Goal: Task Accomplishment & Management: Manage account settings

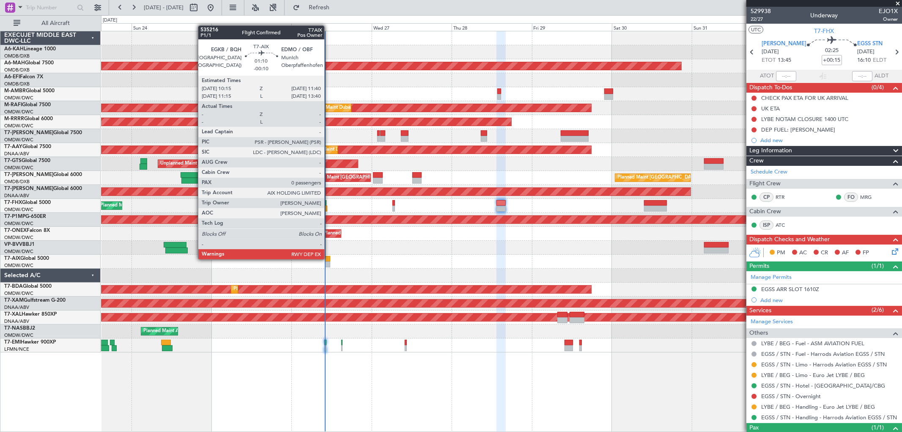
click at [329, 258] on div at bounding box center [327, 259] width 5 height 6
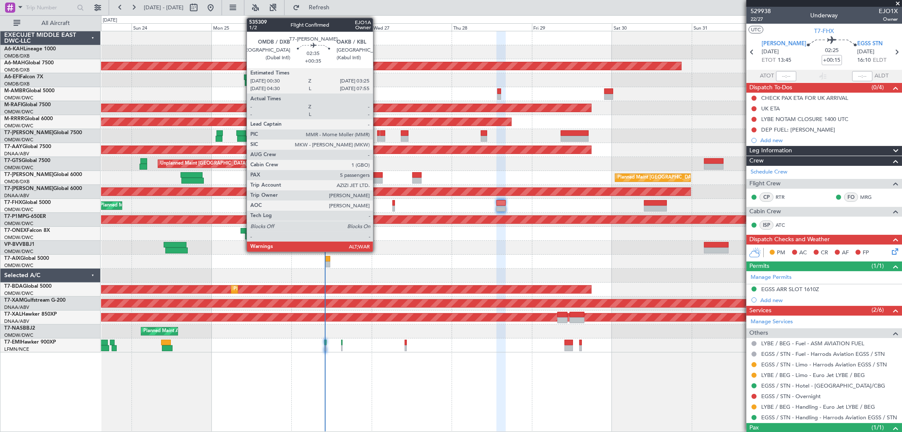
click at [377, 172] on div at bounding box center [378, 175] width 10 height 6
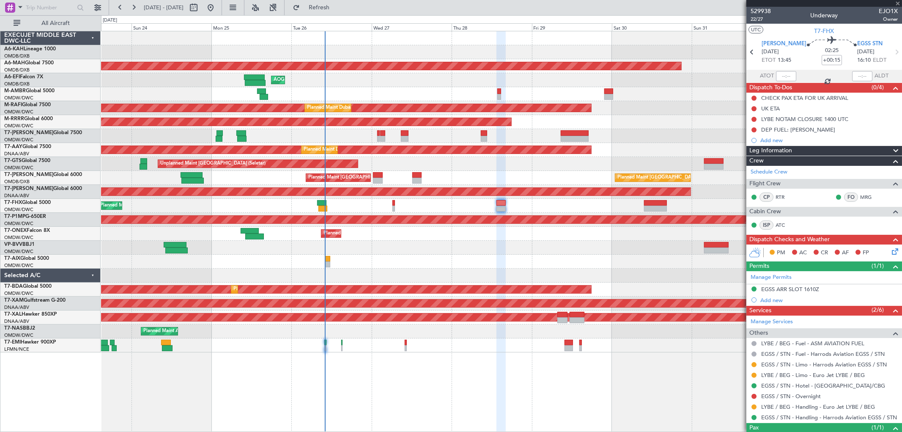
type input "+00:35"
type input "5"
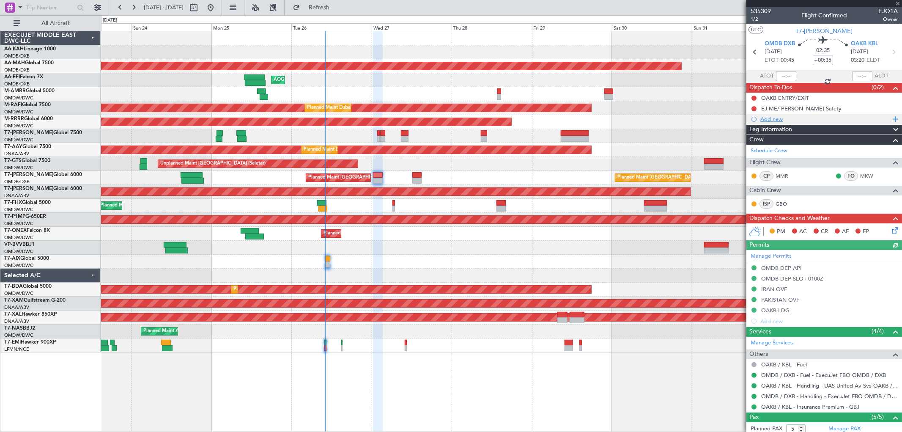
click at [798, 118] on div "Add new" at bounding box center [826, 118] width 130 height 7
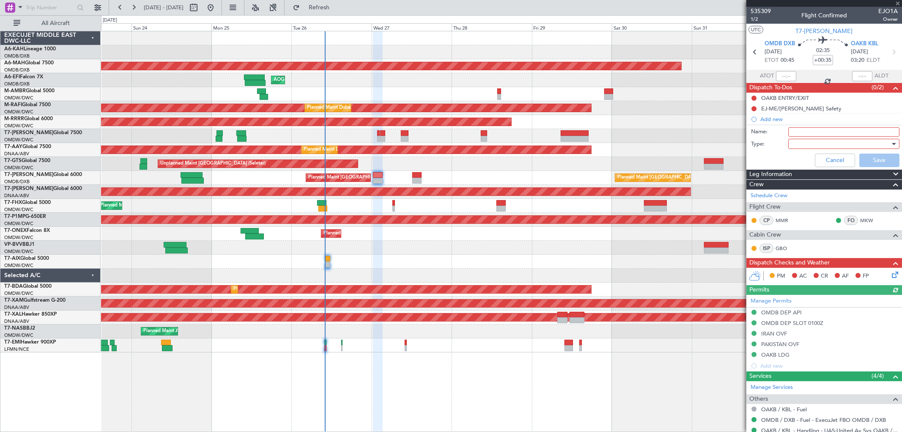
click at [813, 136] on input "Name:" at bounding box center [843, 131] width 111 height 9
type input "Flight PLanning"
click at [814, 148] on div at bounding box center [841, 143] width 99 height 13
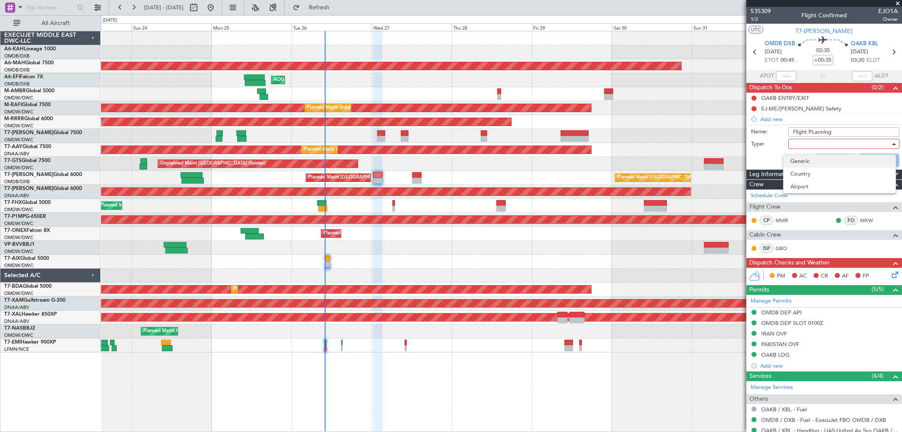
click at [807, 159] on span "Generic" at bounding box center [840, 161] width 99 height 13
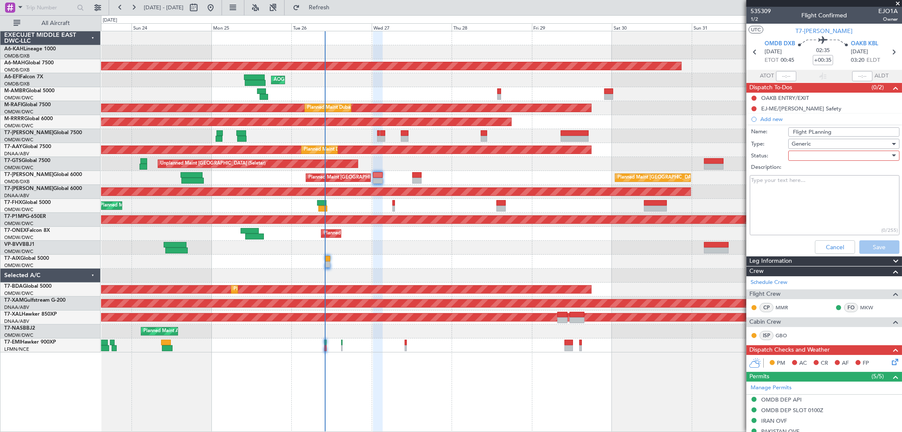
click at [810, 155] on div at bounding box center [841, 155] width 99 height 13
click at [809, 166] on div "Not Started In Progress Completed Cancelled" at bounding box center [839, 192] width 113 height 52
drag, startPoint x: 810, startPoint y: 170, endPoint x: 791, endPoint y: 191, distance: 27.9
click at [809, 170] on span "Not Started" at bounding box center [840, 172] width 99 height 13
click at [789, 192] on textarea "Description:" at bounding box center [825, 205] width 150 height 60
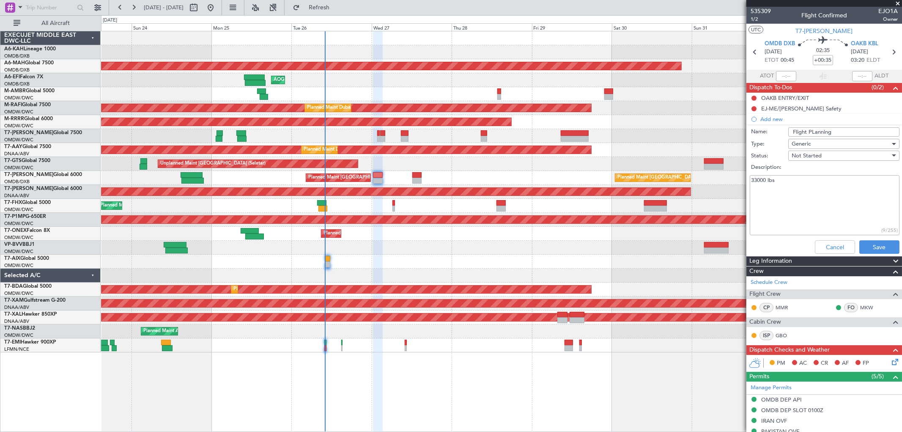
click at [752, 181] on textarea "33000 lbs" at bounding box center [825, 205] width 150 height 60
type textarea "Fuel 33000 lbs"
click at [874, 248] on button "Save" at bounding box center [880, 247] width 40 height 14
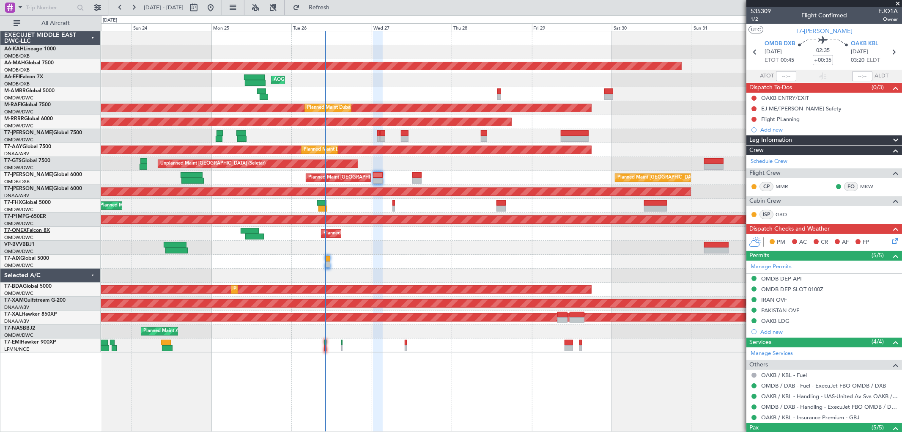
click at [49, 228] on link "T7-ONEX Falcon 8X" at bounding box center [27, 230] width 46 height 5
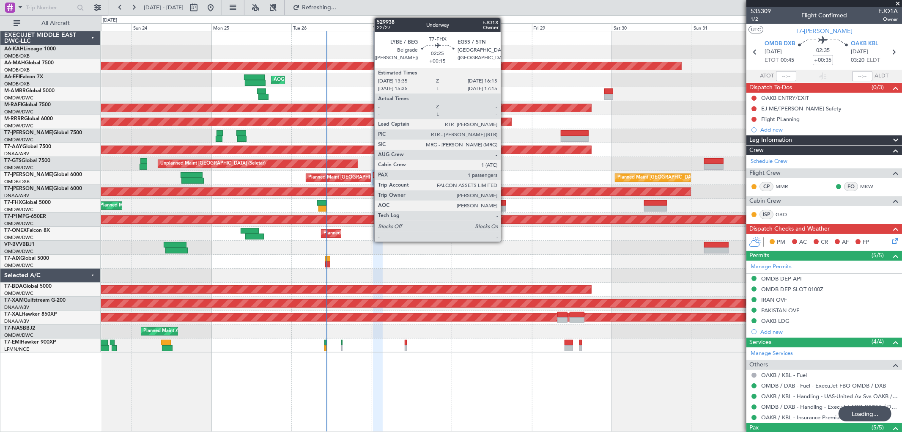
click at [505, 206] on div at bounding box center [501, 209] width 9 height 6
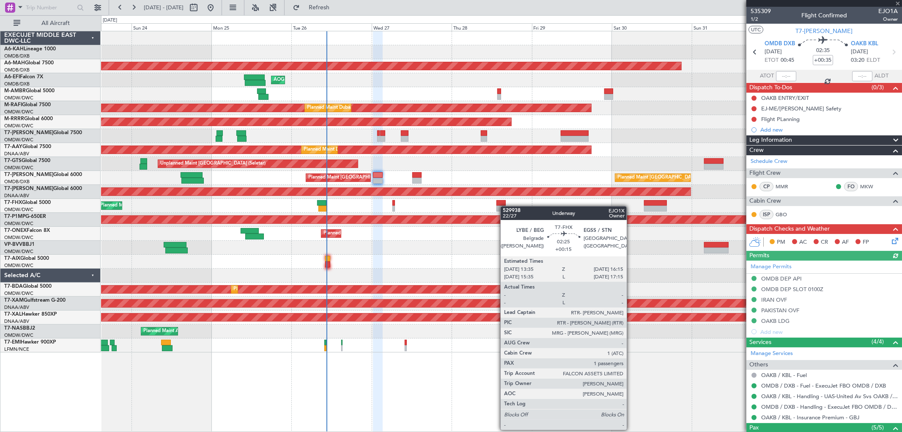
type input "+00:15"
type input "1"
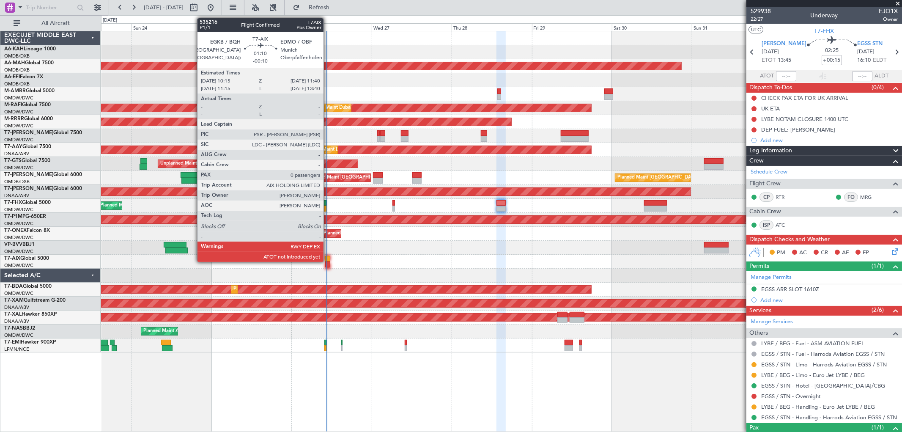
click at [328, 261] on div at bounding box center [327, 264] width 5 height 6
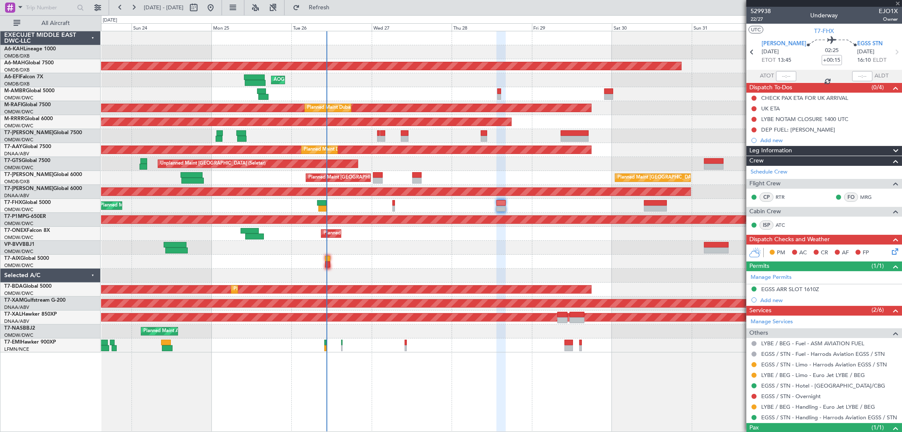
type input "-00:10"
type input "0"
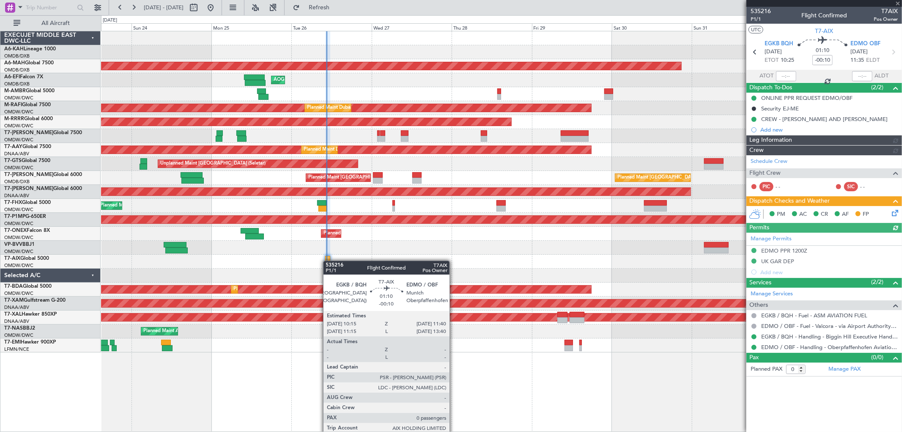
type input "[PERSON_NAME] ([PERSON_NAME])"
type input "7125"
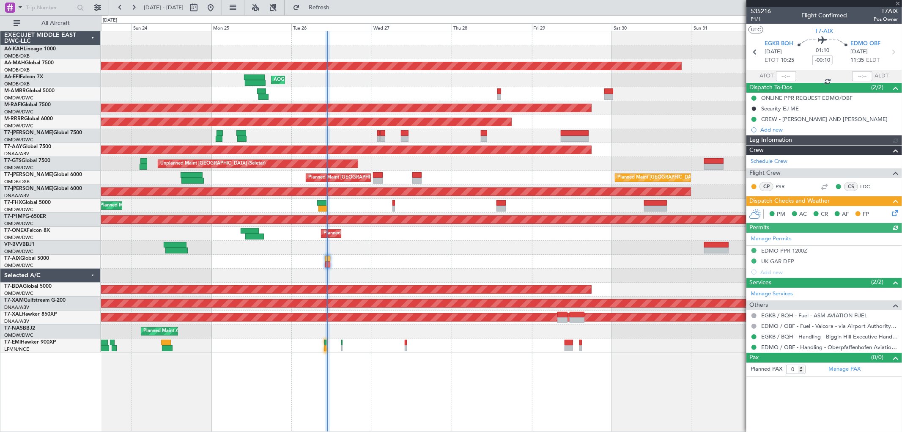
type input "[PERSON_NAME] ([PERSON_NAME])"
type input "7125"
type input "[PERSON_NAME] ([PERSON_NAME])"
type input "7125"
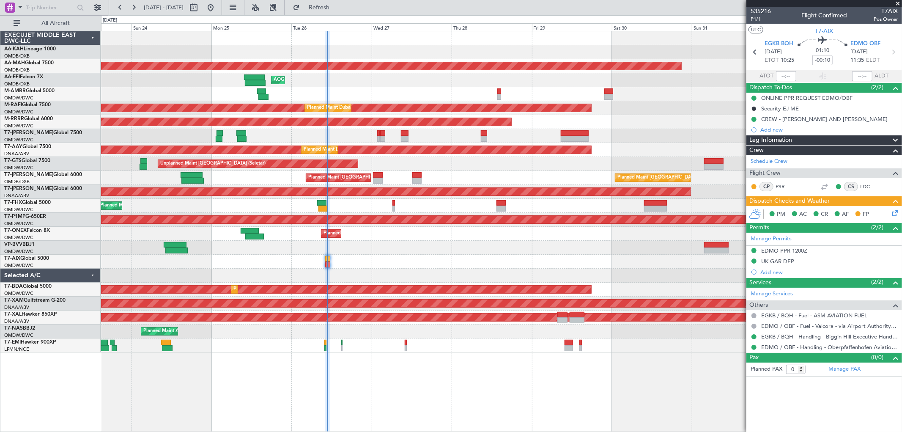
click at [894, 3] on span at bounding box center [898, 4] width 8 height 8
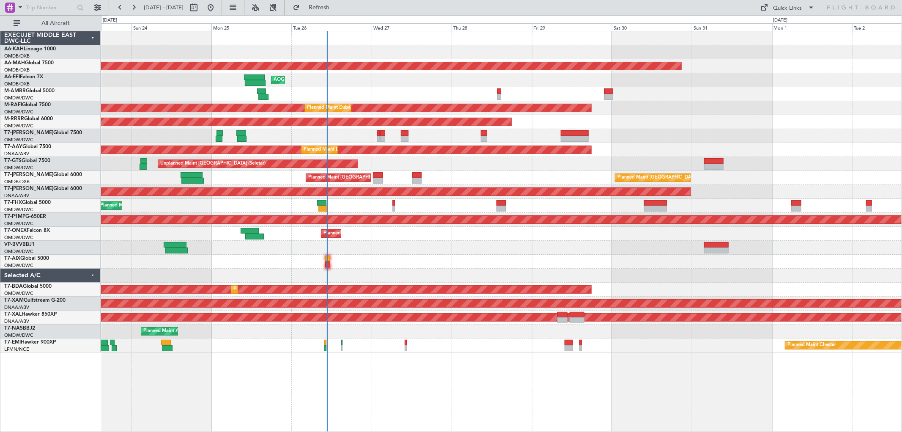
click at [382, 256] on div at bounding box center [501, 262] width 801 height 14
click at [395, 84] on div "AOG Maint [GEOGRAPHIC_DATA] (Dubai Intl) Planned Maint [GEOGRAPHIC_DATA] (Al Ma…" at bounding box center [501, 80] width 801 height 14
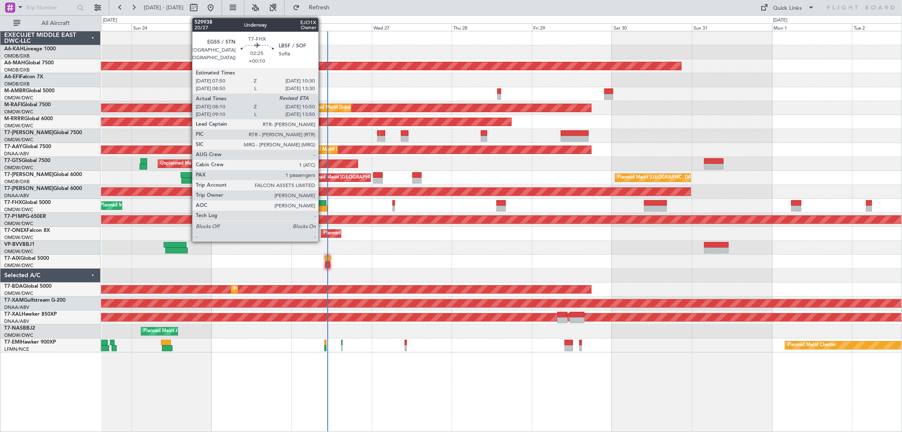
click at [323, 202] on div at bounding box center [321, 203] width 9 height 6
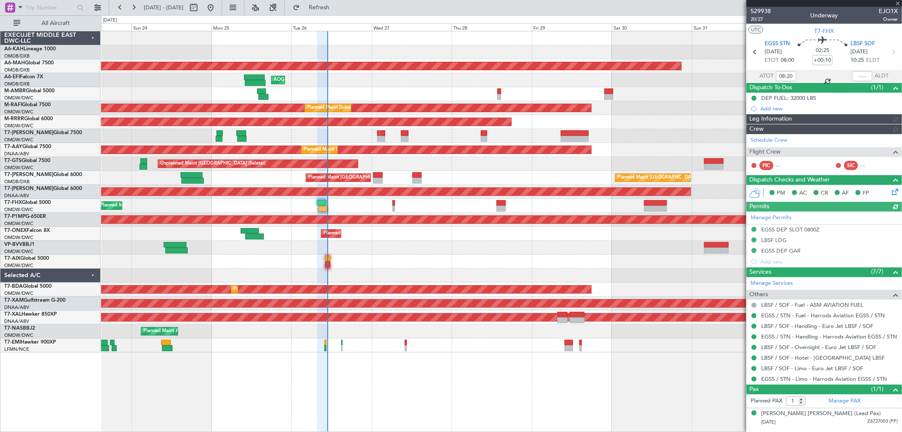
type input "[PERSON_NAME] (ANI)"
type input "7088"
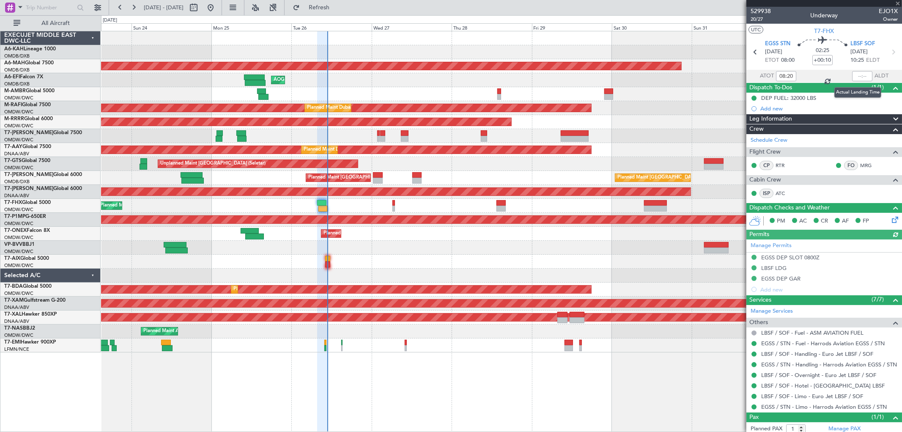
click at [852, 74] on div at bounding box center [862, 76] width 20 height 10
click at [854, 74] on input "text" at bounding box center [862, 76] width 20 height 10
type input "10:45"
type input "[PERSON_NAME] (ANI)"
type input "7088"
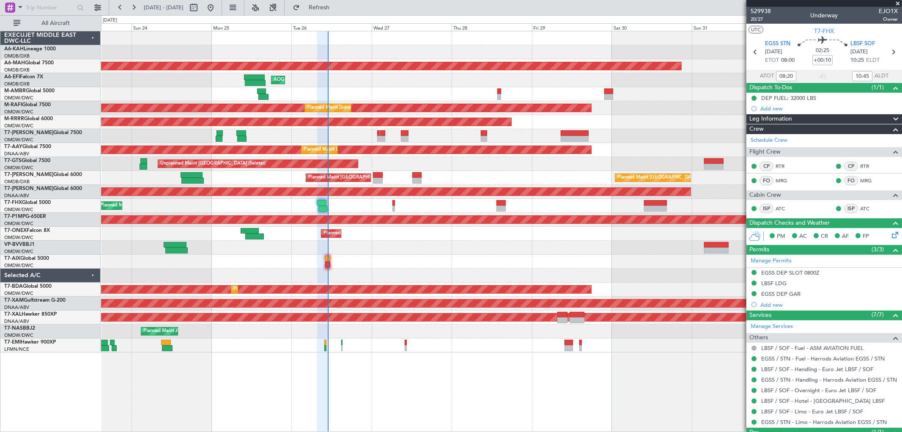
click at [898, 3] on span at bounding box center [898, 4] width 8 height 8
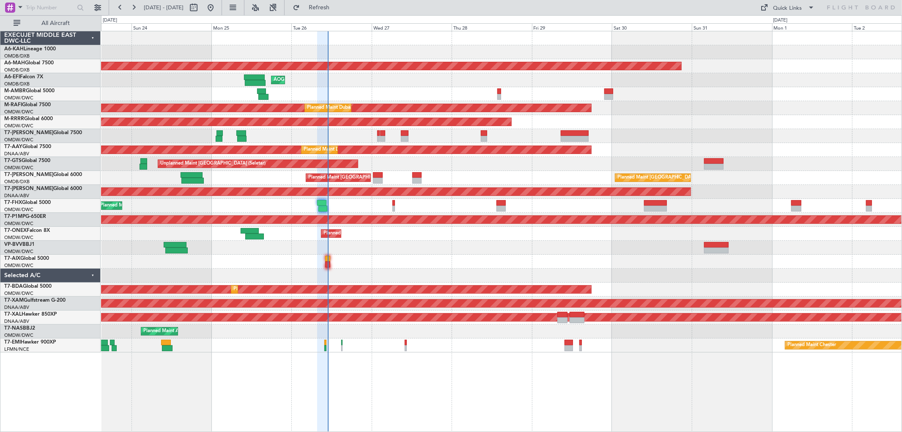
type input "0"
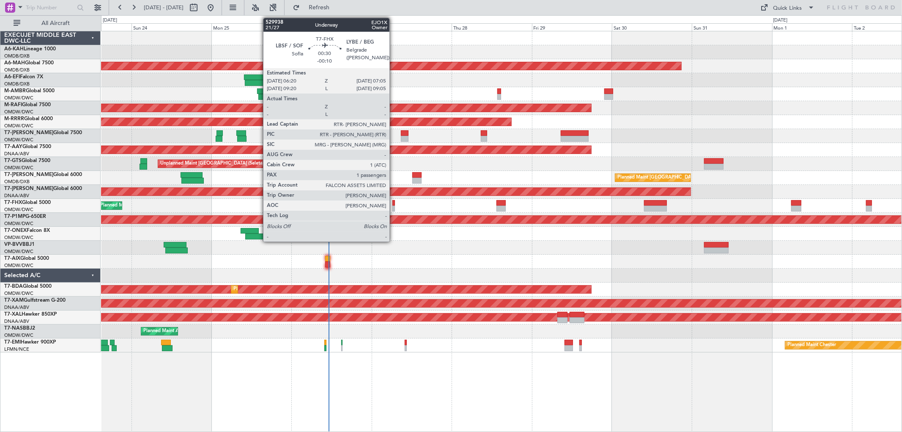
click at [394, 208] on div at bounding box center [394, 209] width 3 height 6
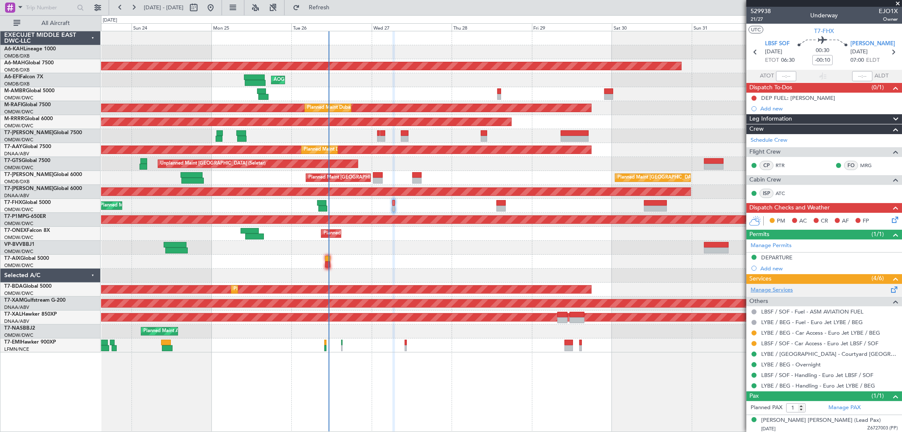
click at [789, 288] on link "Manage Services" at bounding box center [772, 290] width 42 height 8
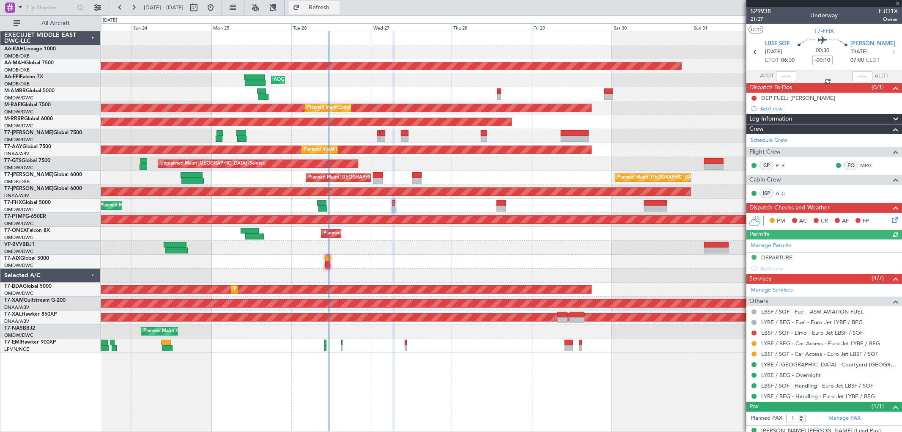
click at [332, 1] on button "Refresh" at bounding box center [314, 8] width 51 height 14
click at [810, 329] on link "LBSF / SOF - Limo - Euro Jet LBSF / SOF" at bounding box center [812, 332] width 102 height 7
click at [754, 331] on button at bounding box center [754, 332] width 5 height 5
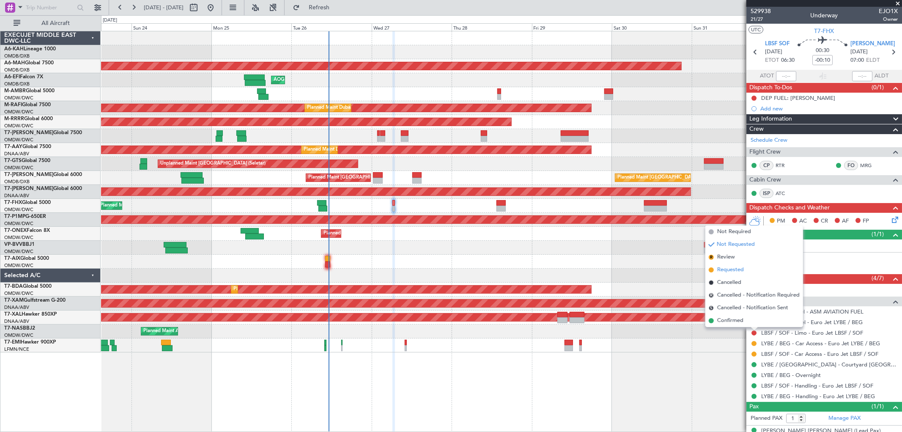
click at [728, 265] on li "Requested" at bounding box center [755, 270] width 98 height 13
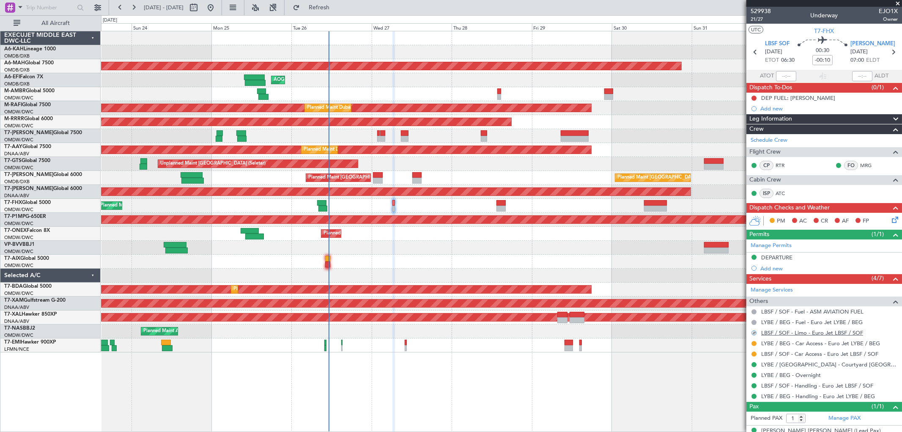
click at [791, 334] on link "LBSF / SOF - Limo - Euro Jet LBSF / SOF" at bounding box center [812, 332] width 102 height 7
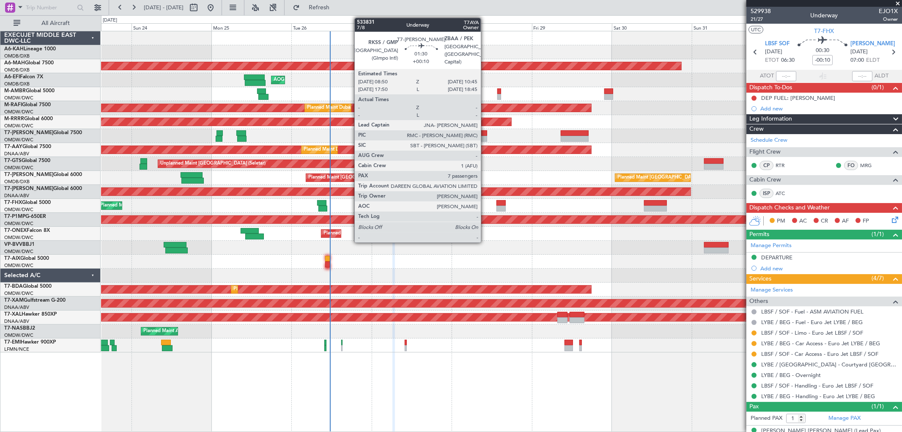
click at [485, 137] on div at bounding box center [484, 139] width 7 height 6
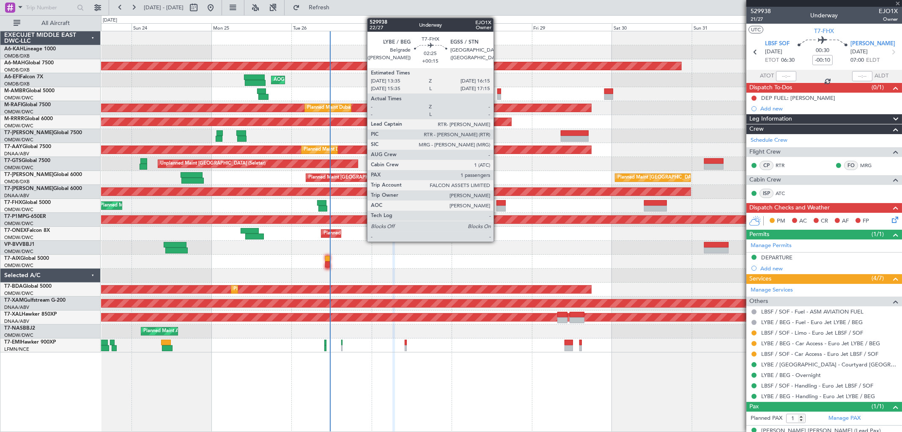
click at [498, 206] on div at bounding box center [501, 209] width 9 height 6
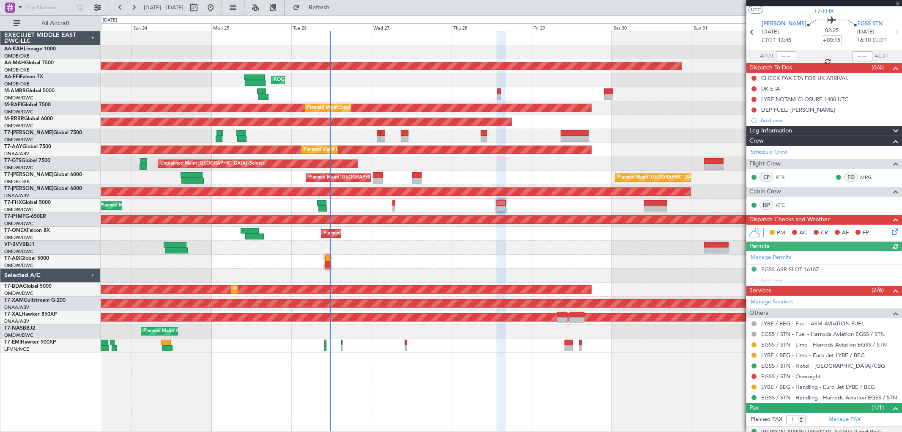
scroll to position [34, 0]
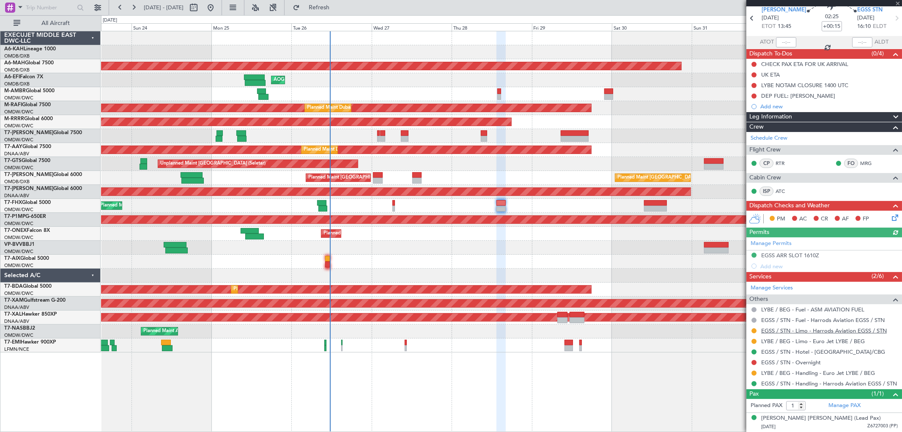
click at [817, 330] on link "EGSS / STN - Limo - Harrods Aviation EGSS / STN" at bounding box center [824, 330] width 126 height 7
click at [808, 332] on link "EGSS / STN - Limo - Harrods Aviation EGSS / STN" at bounding box center [824, 330] width 126 height 7
click at [407, 95] on div "Planned Maint Dubai (Al Maktoum Intl)" at bounding box center [501, 94] width 801 height 14
click at [403, 91] on div "Planned Maint Dubai (Al Maktoum Intl)" at bounding box center [501, 94] width 801 height 14
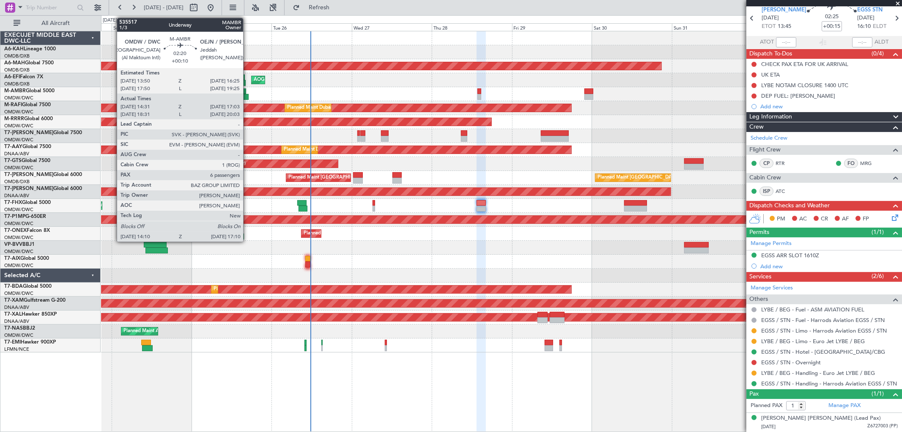
click at [247, 96] on div at bounding box center [244, 97] width 10 height 6
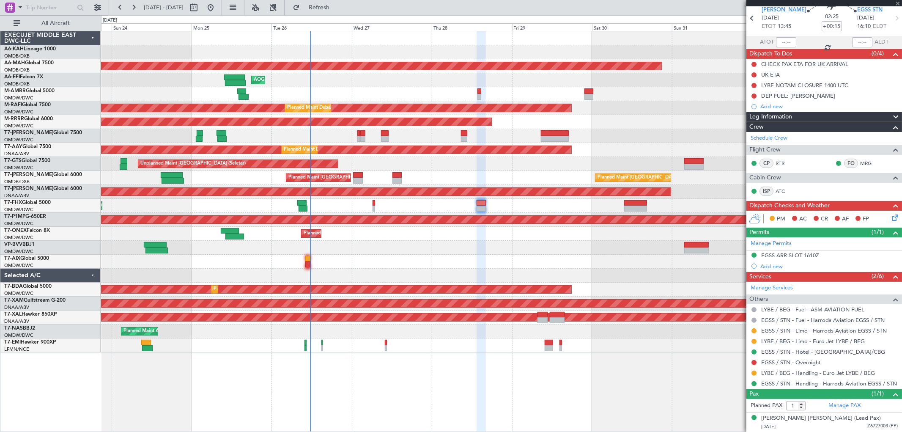
type input "+00:10"
type input "14:41"
type input "16:58"
type input "6"
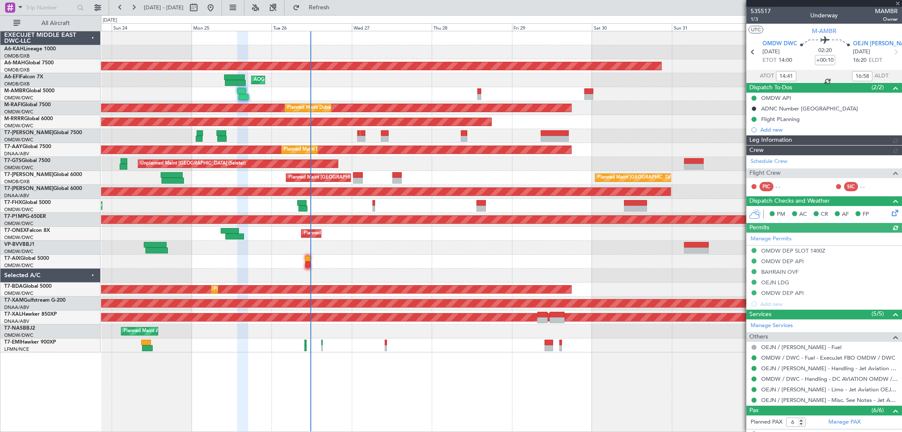
type input "[PERSON_NAME] (SYS)"
type input "7103"
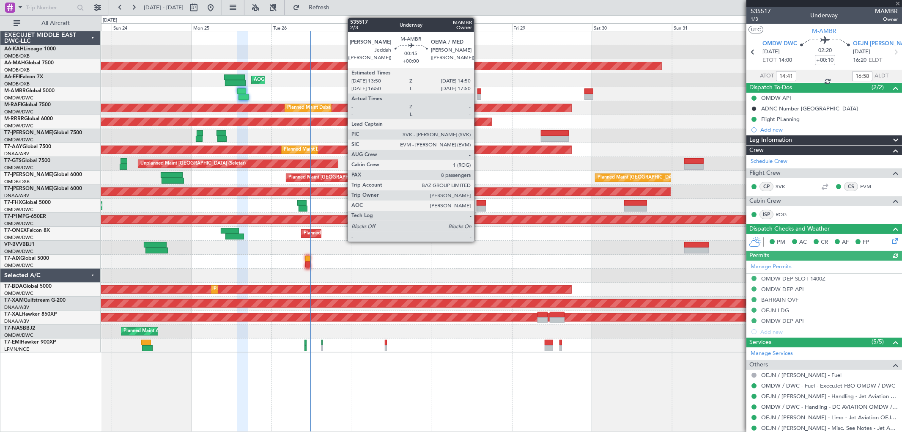
click at [478, 96] on div at bounding box center [479, 97] width 3 height 6
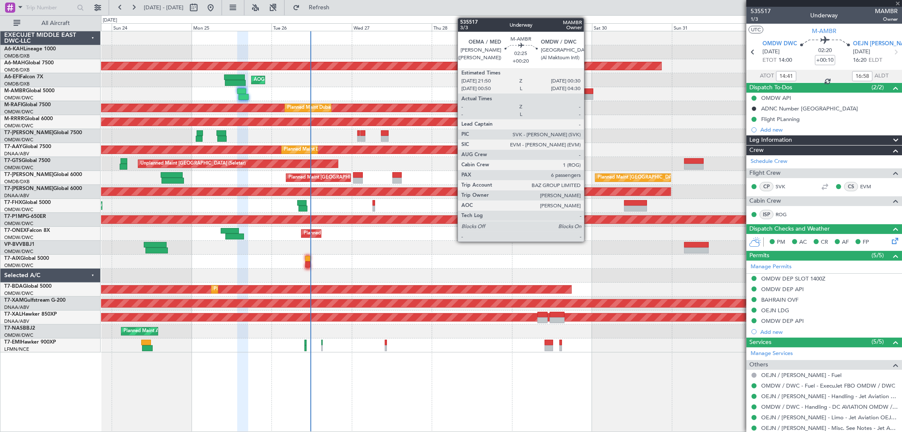
type input "8"
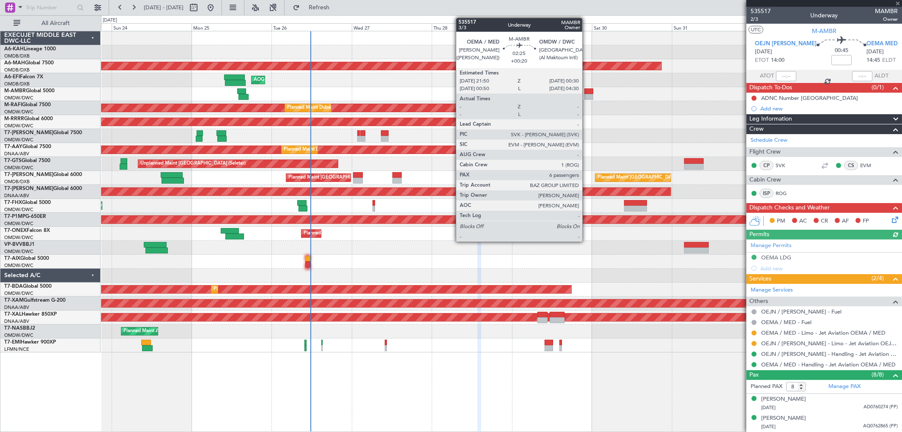
click at [587, 91] on div at bounding box center [589, 91] width 9 height 6
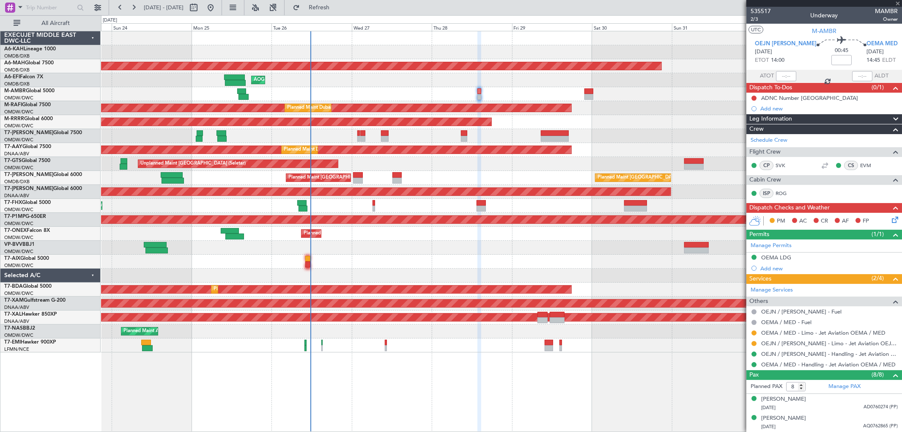
type input "+00:20"
type input "6"
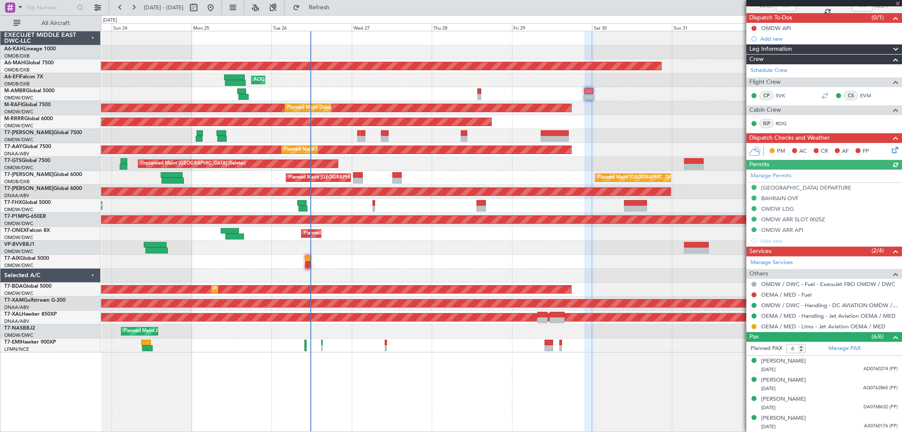
scroll to position [107, 0]
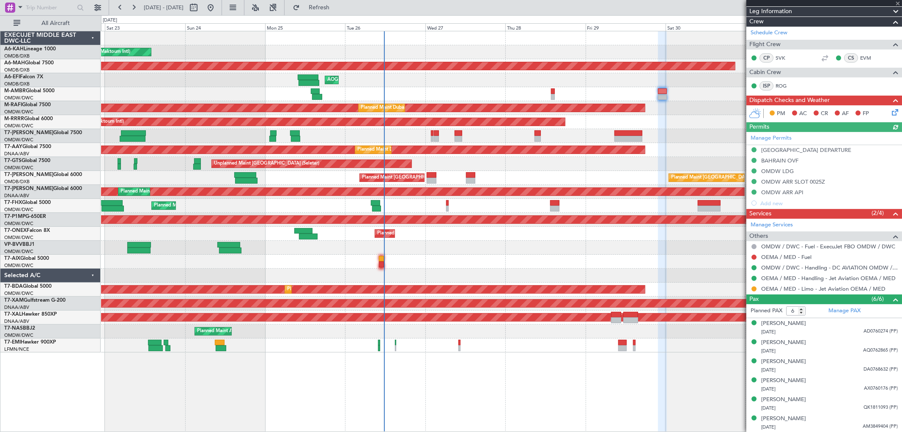
click at [570, 129] on div "Planned Maint Dubai (Al Maktoum Intl)" at bounding box center [501, 136] width 801 height 14
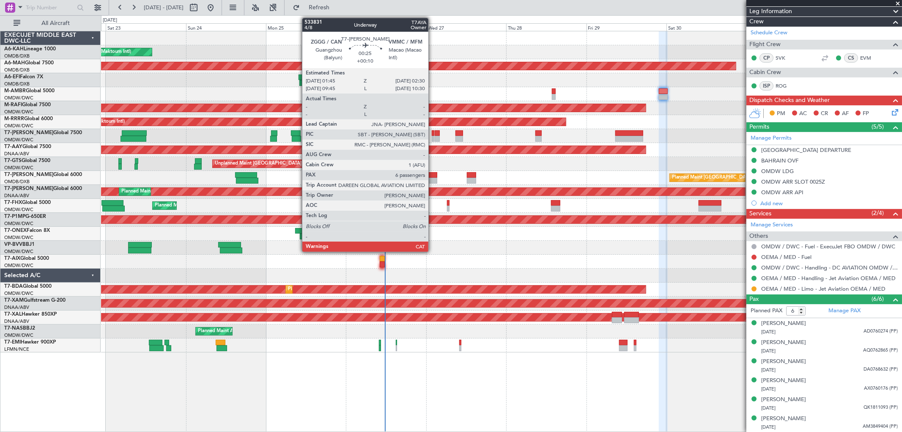
click at [433, 137] on div at bounding box center [433, 139] width 3 height 6
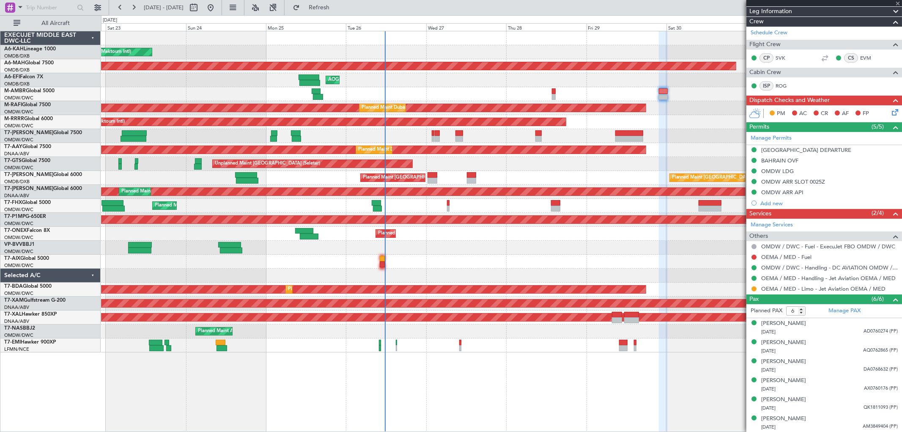
scroll to position [0, 0]
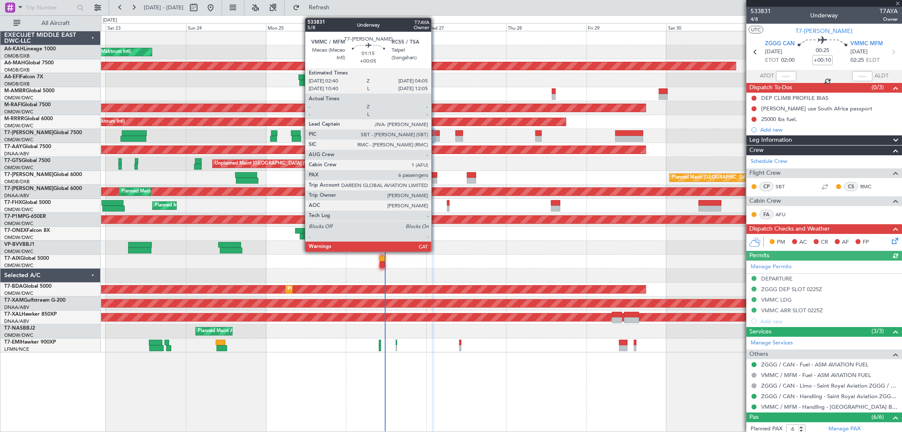
click at [435, 136] on div at bounding box center [437, 139] width 5 height 6
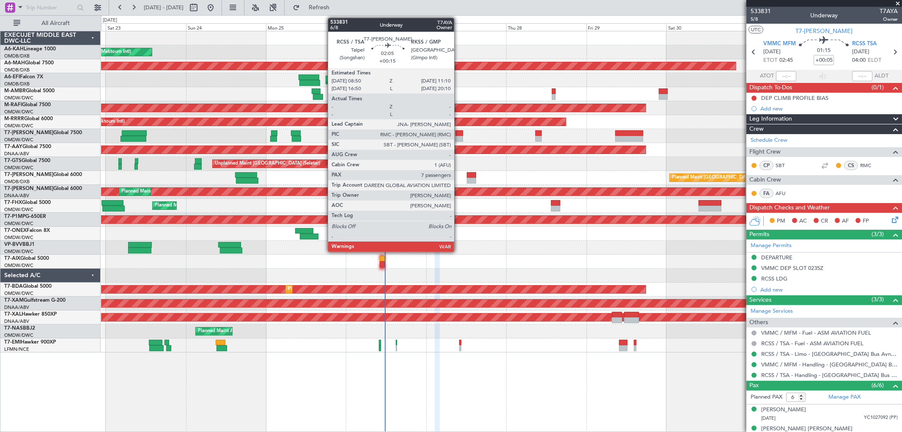
click at [459, 134] on div at bounding box center [460, 133] width 8 height 6
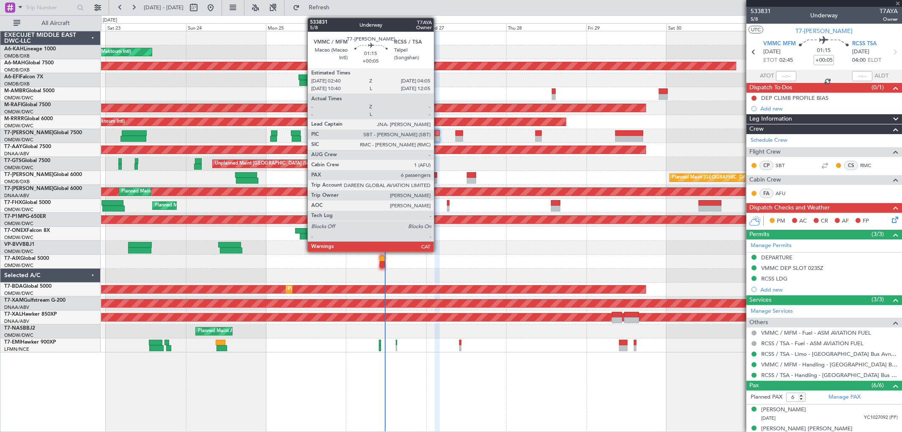
type input "+00:15"
type input "7"
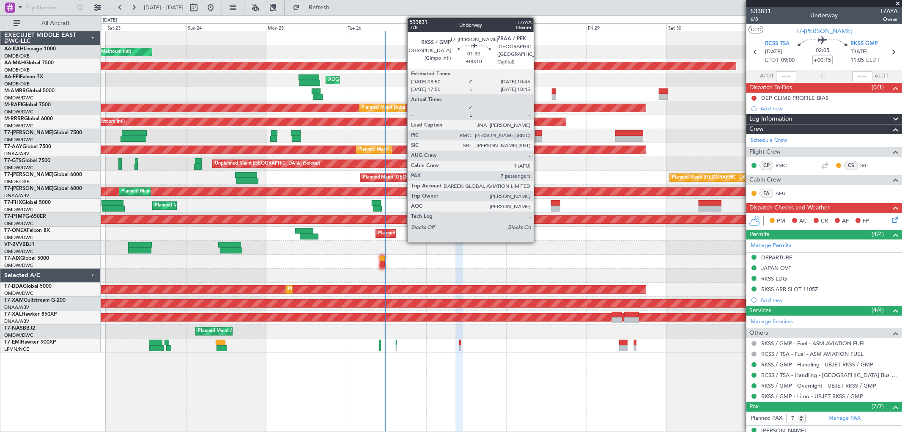
click at [538, 134] on div at bounding box center [539, 133] width 7 height 6
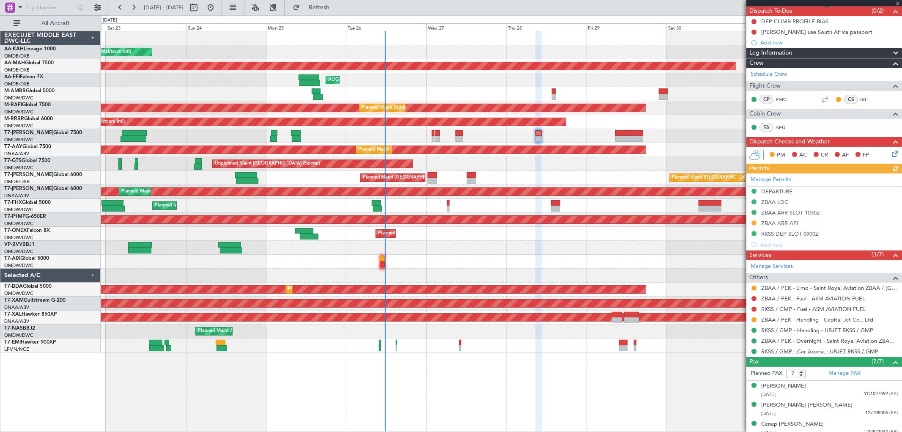
scroll to position [158, 0]
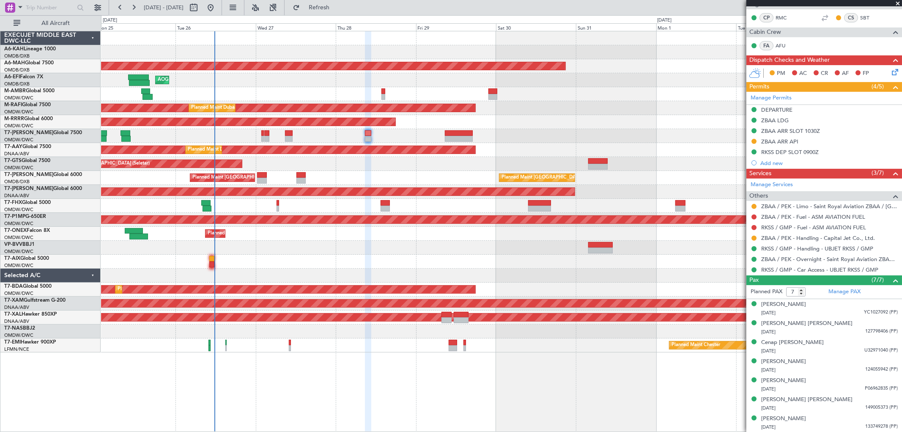
click at [282, 163] on div "Unplanned Maint [GEOGRAPHIC_DATA] (Seletar)" at bounding box center [501, 164] width 801 height 14
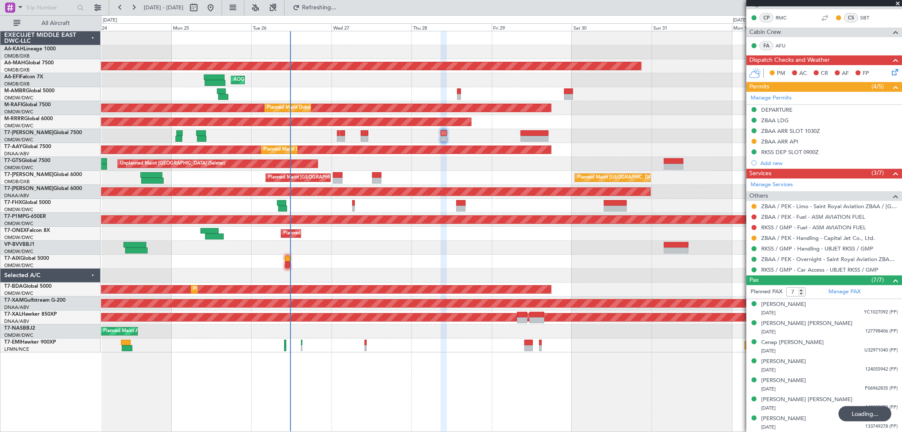
click at [428, 166] on div "Unplanned Maint [GEOGRAPHIC_DATA] (Seletar)" at bounding box center [501, 164] width 801 height 14
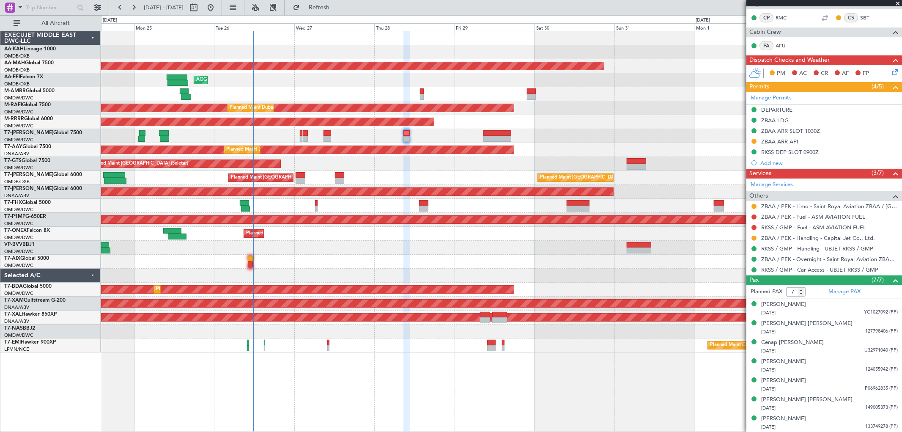
click at [467, 168] on div "Planned Maint Dubai (Al Maktoum Intl) Planned Maint [GEOGRAPHIC_DATA] ([GEOGRAP…" at bounding box center [501, 191] width 801 height 321
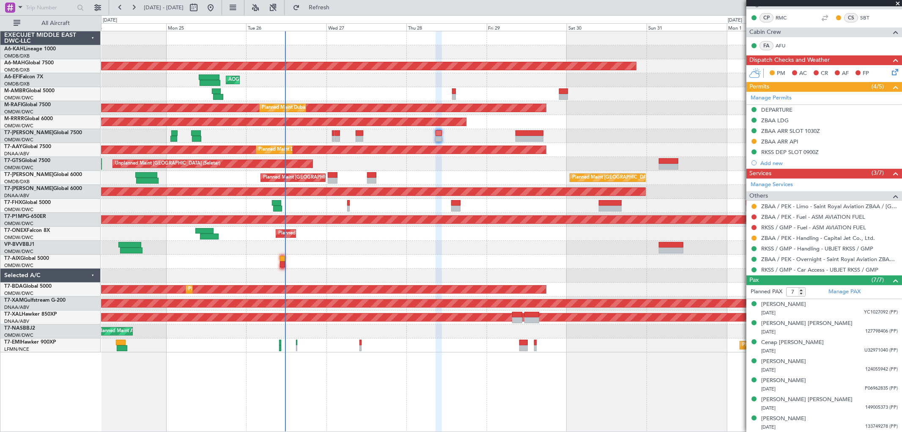
click at [500, 167] on div "Unplanned Maint [GEOGRAPHIC_DATA] (Seletar)" at bounding box center [501, 164] width 801 height 14
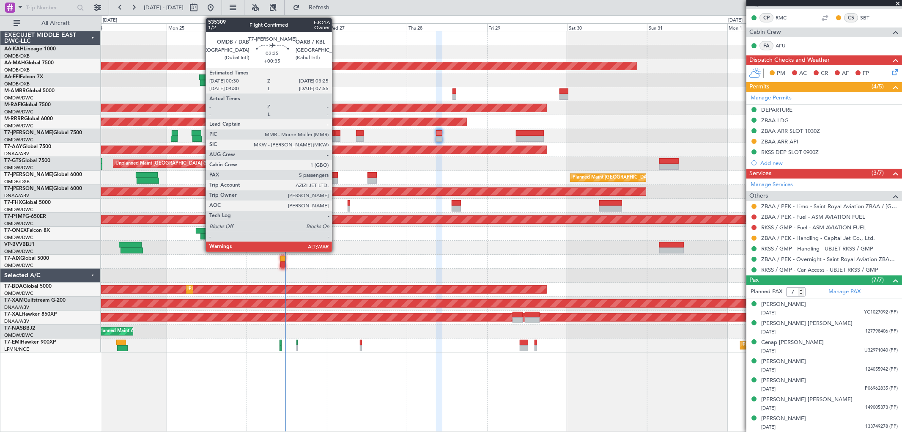
click at [336, 180] on div at bounding box center [333, 181] width 10 height 6
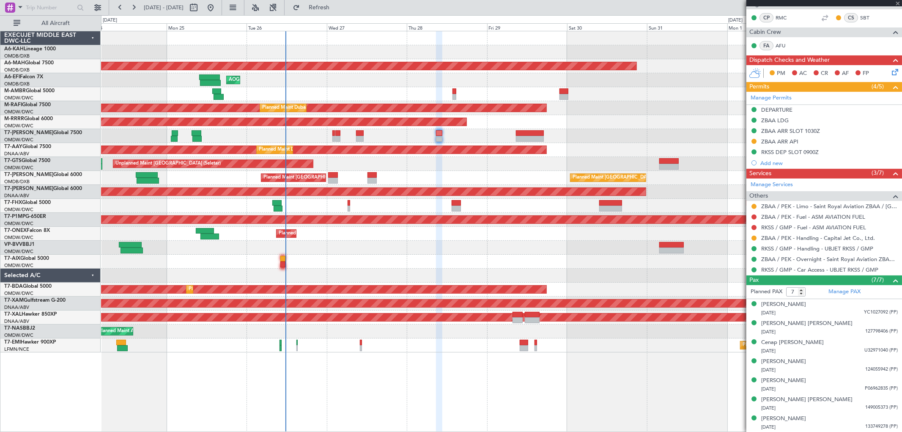
type input "+00:35"
type input "5"
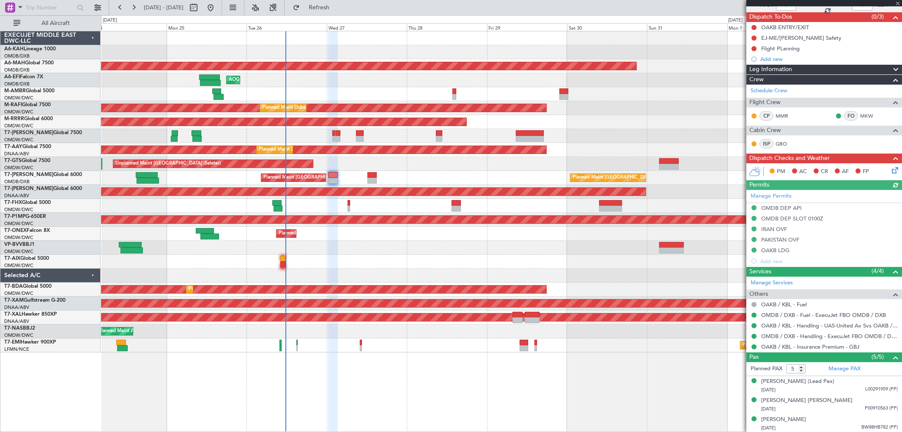
scroll to position [110, 0]
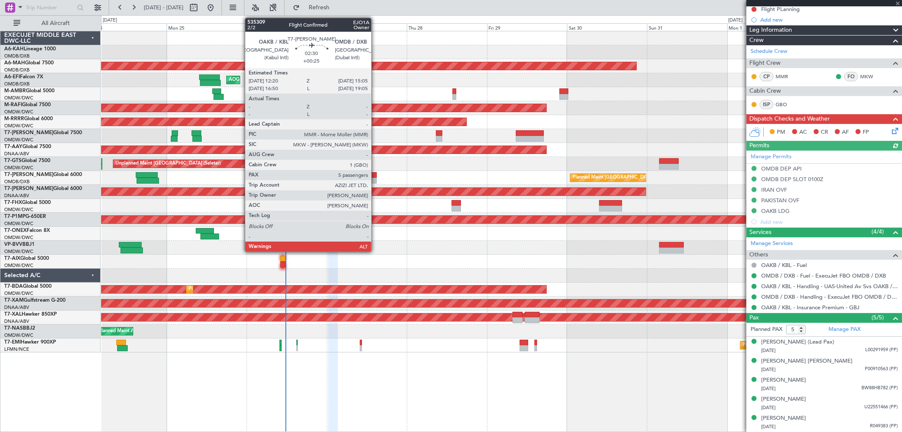
click at [376, 176] on div at bounding box center [372, 175] width 9 height 6
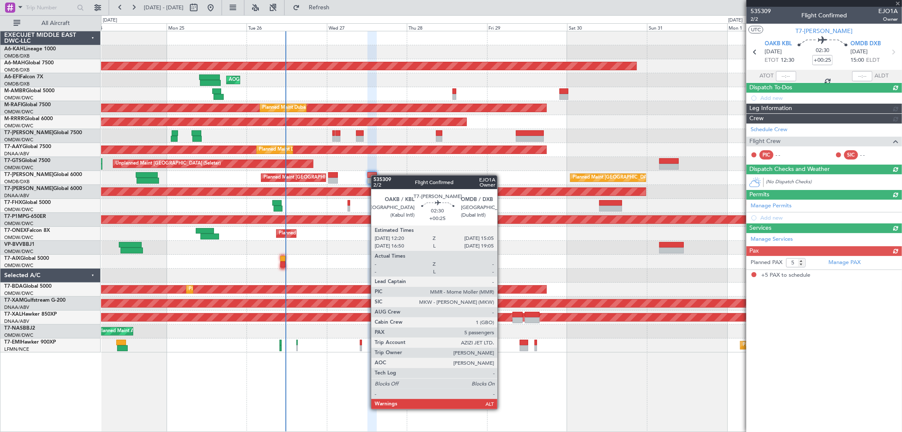
scroll to position [0, 0]
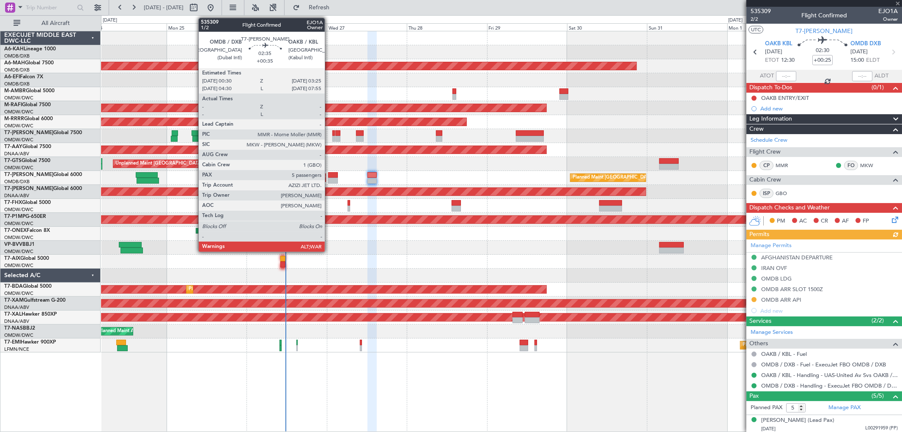
click at [329, 176] on div at bounding box center [333, 175] width 10 height 6
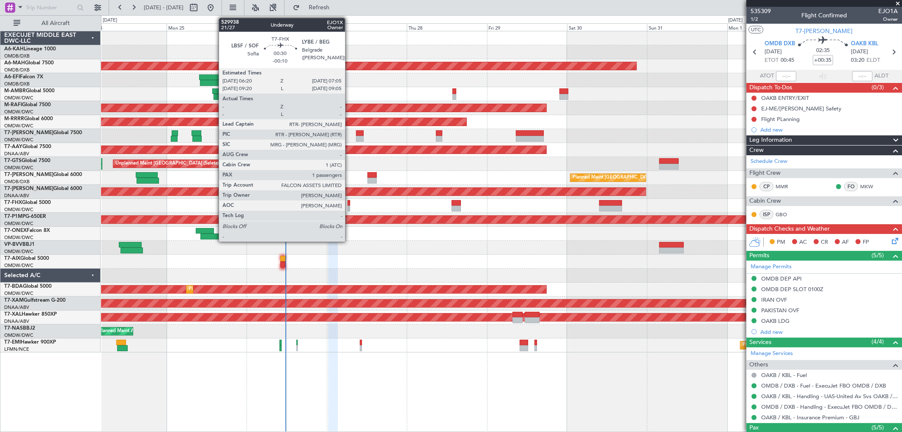
click at [349, 208] on div at bounding box center [349, 209] width 3 height 6
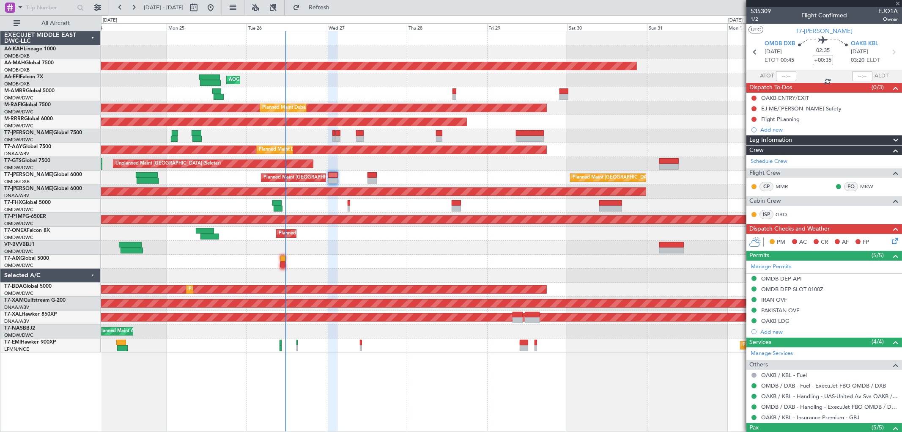
type input "-00:10"
type input "1"
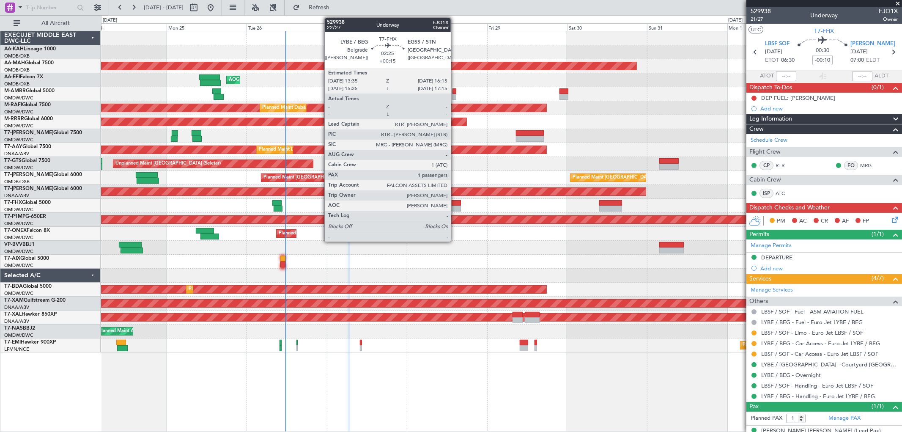
click at [455, 206] on div at bounding box center [456, 209] width 9 height 6
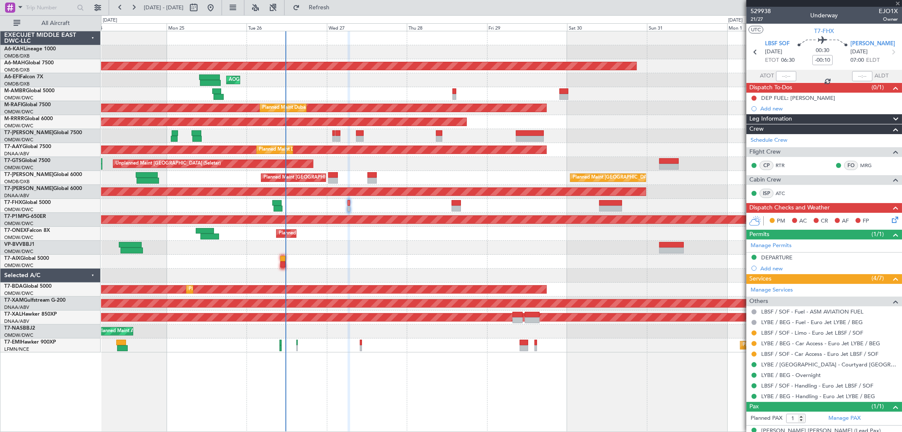
type input "+00:15"
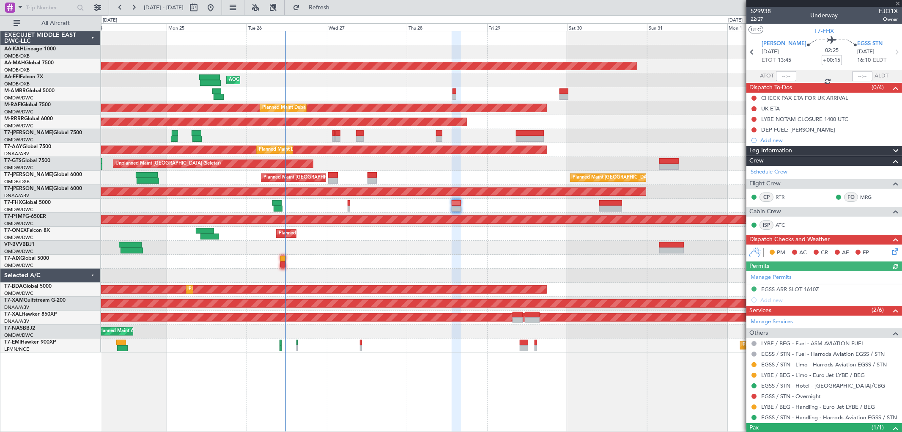
scroll to position [34, 0]
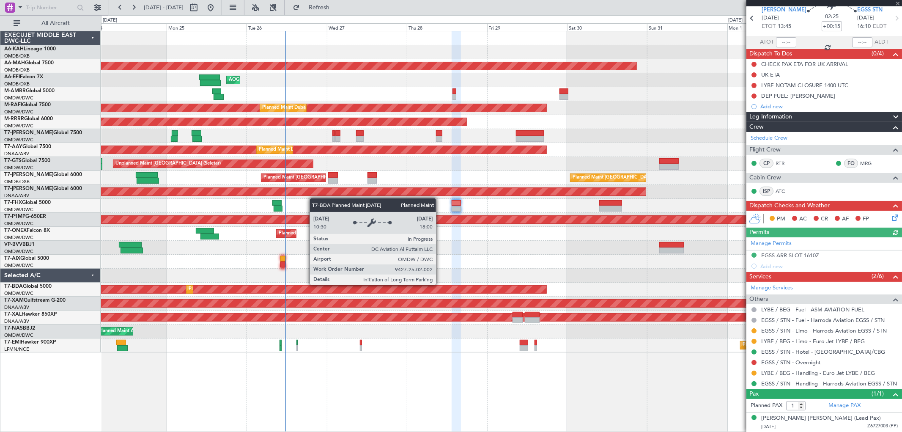
click at [437, 281] on div at bounding box center [501, 276] width 801 height 14
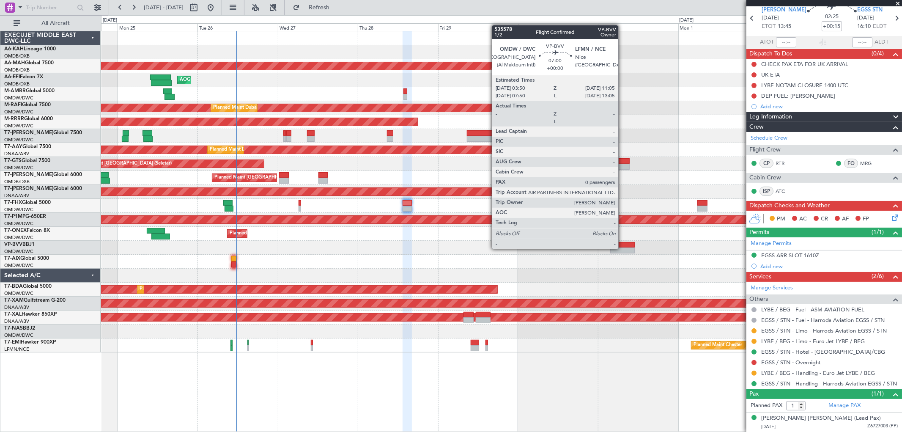
click at [623, 248] on div at bounding box center [622, 250] width 25 height 6
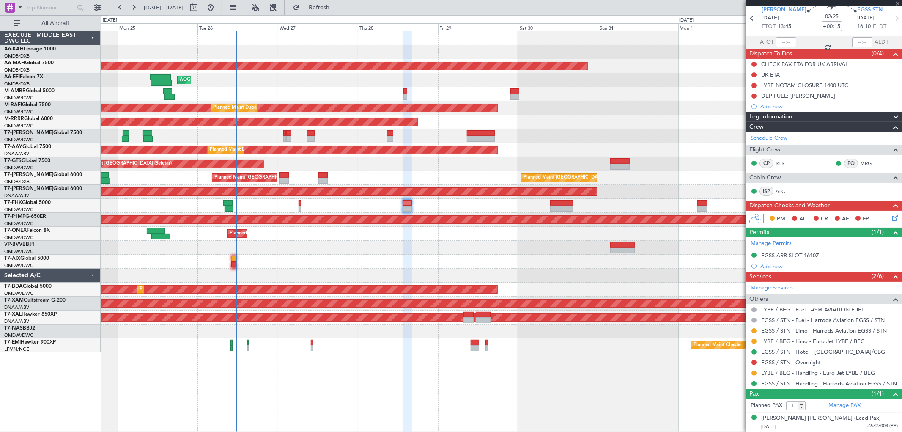
type input "0"
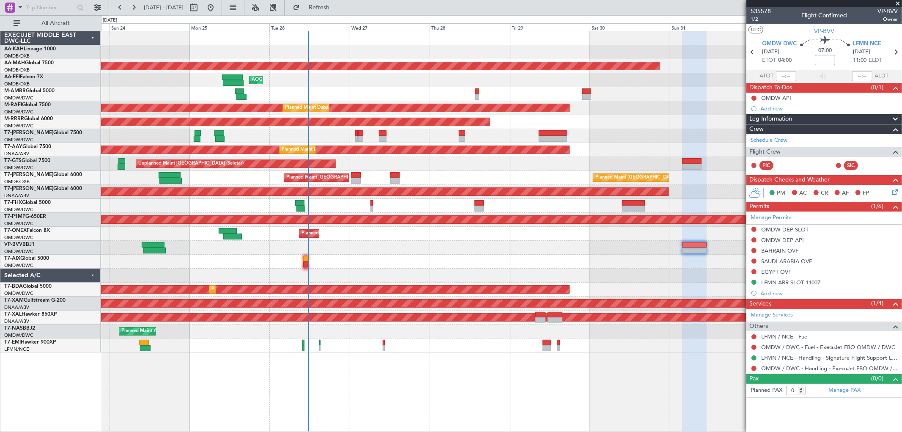
click at [509, 260] on div "Planned Maint Dubai (Al Maktoum Intl) Planned Maint [GEOGRAPHIC_DATA] ([GEOGRAP…" at bounding box center [501, 191] width 801 height 321
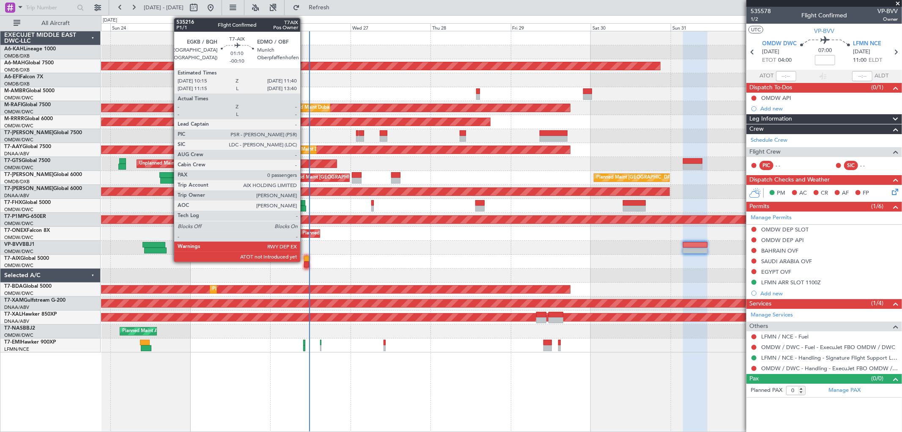
click at [305, 261] on div at bounding box center [306, 264] width 5 height 6
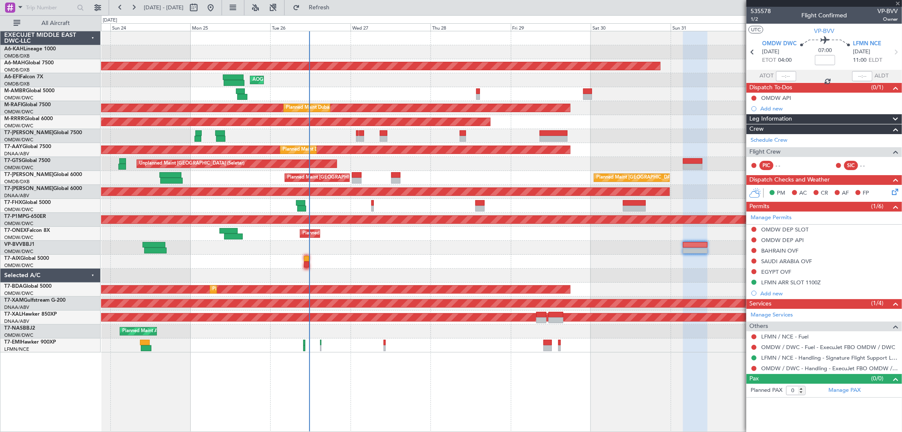
type input "-00:10"
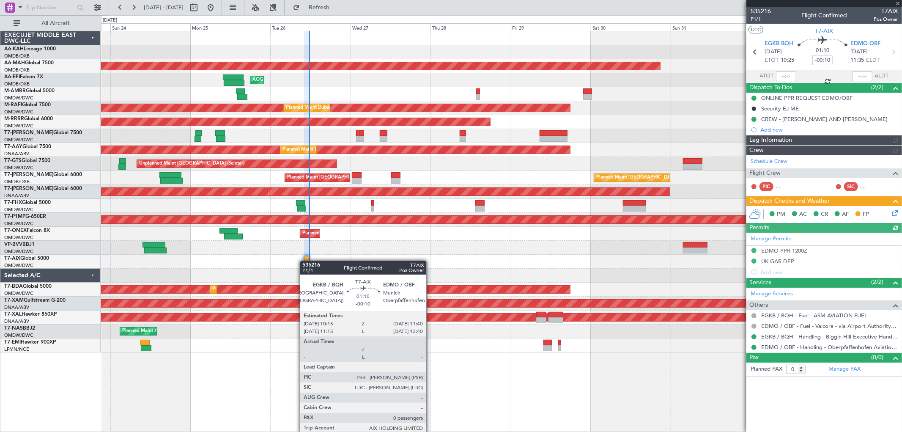
type input "[PERSON_NAME] ([PERSON_NAME])"
type input "7125"
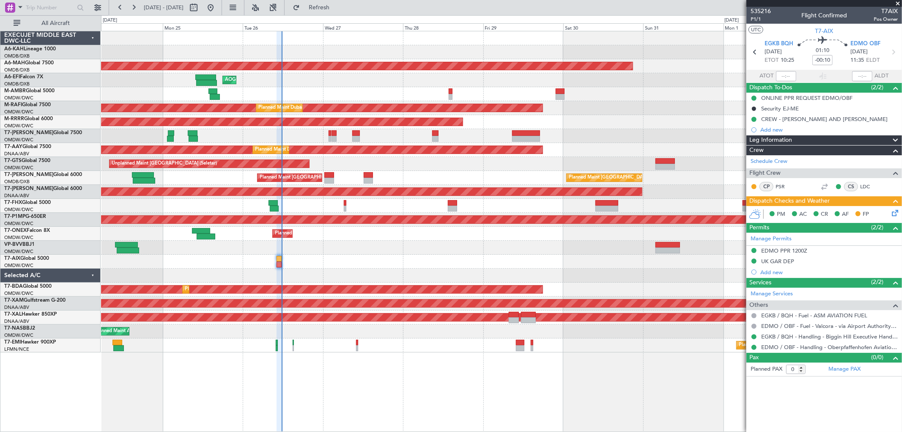
click at [416, 263] on div at bounding box center [501, 262] width 801 height 14
click at [331, 247] on div at bounding box center [501, 248] width 801 height 14
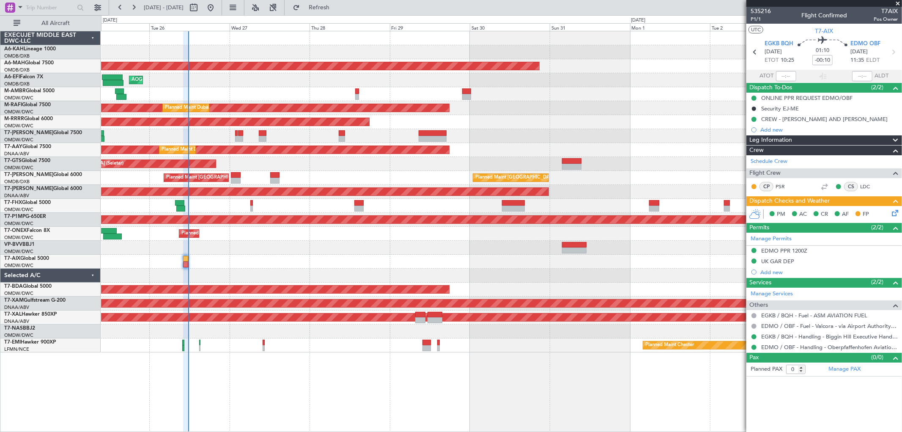
click at [360, 335] on div "Planned Maint Dubai (Al Maktoum Intl) Planned Maint [GEOGRAPHIC_DATA] ([GEOGRAP…" at bounding box center [501, 191] width 801 height 321
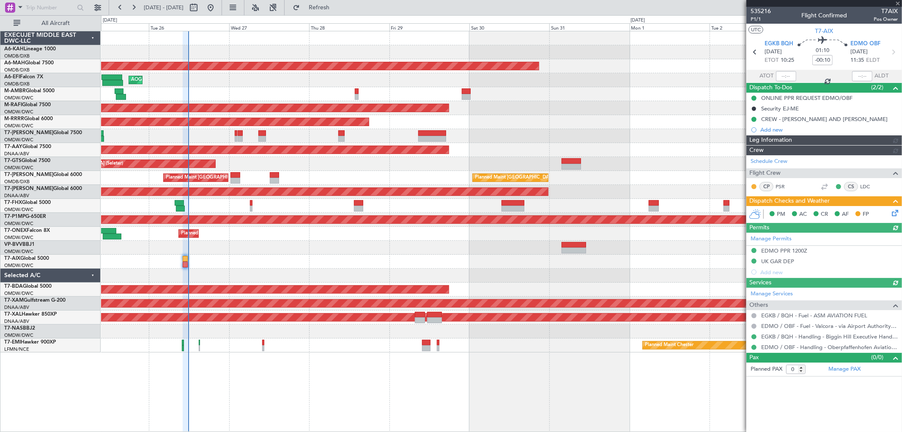
type input "[PERSON_NAME] ([PERSON_NAME])"
type input "7125"
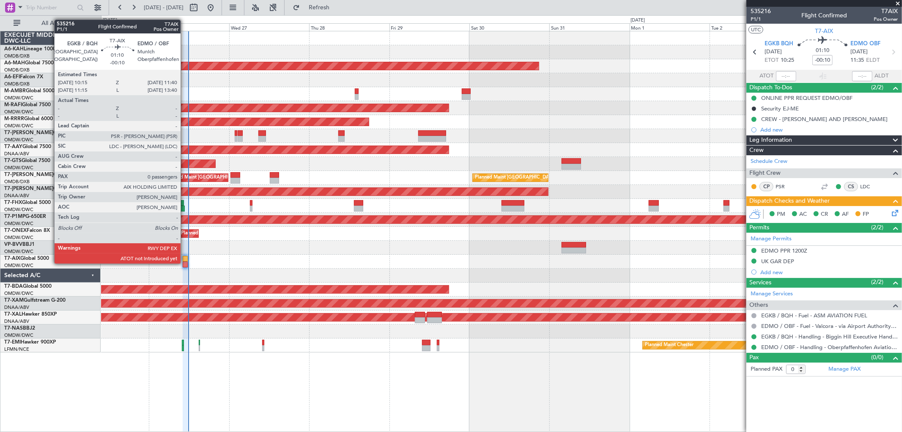
click at [185, 263] on div at bounding box center [185, 264] width 5 height 6
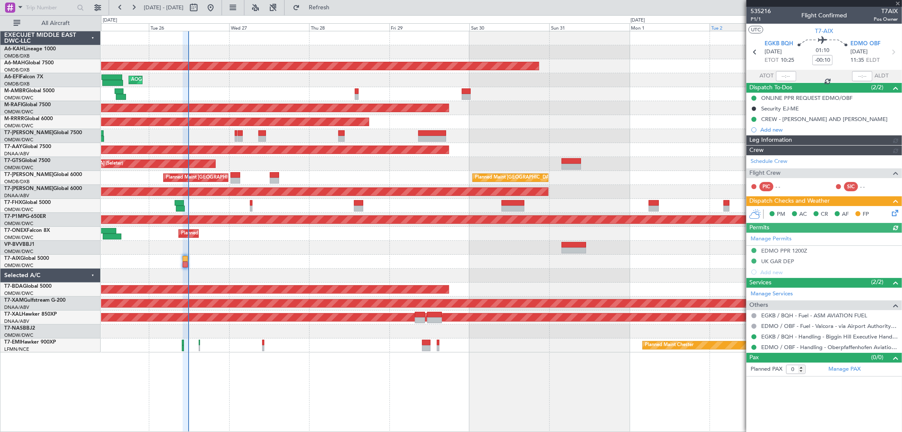
type input "[PERSON_NAME] ([PERSON_NAME])"
type input "7125"
click at [762, 19] on span "P1/1" at bounding box center [761, 19] width 20 height 7
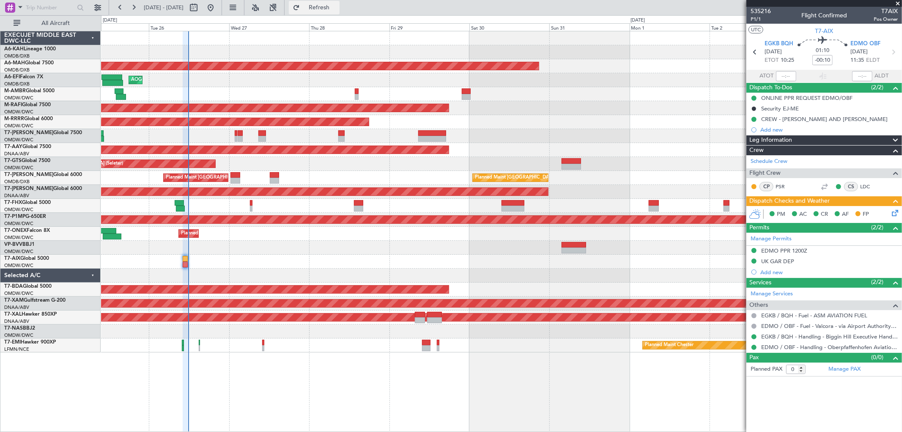
click at [337, 5] on span "Refresh" at bounding box center [320, 8] width 36 height 6
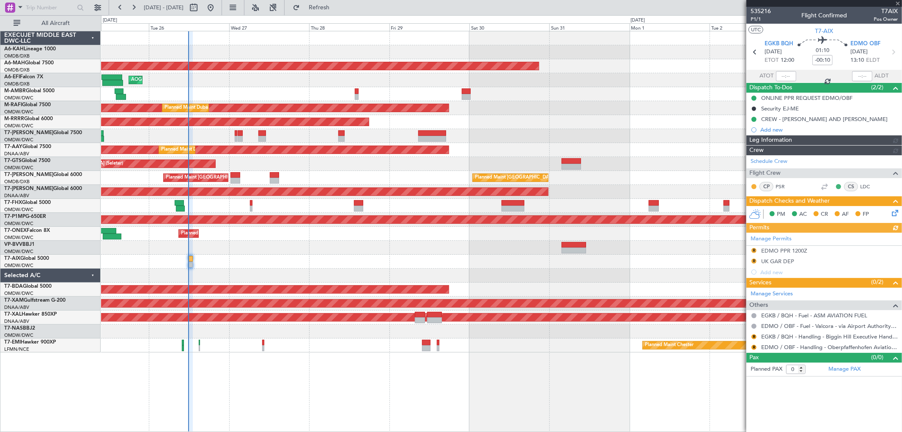
type input "[PERSON_NAME] ([PERSON_NAME])"
type input "7125"
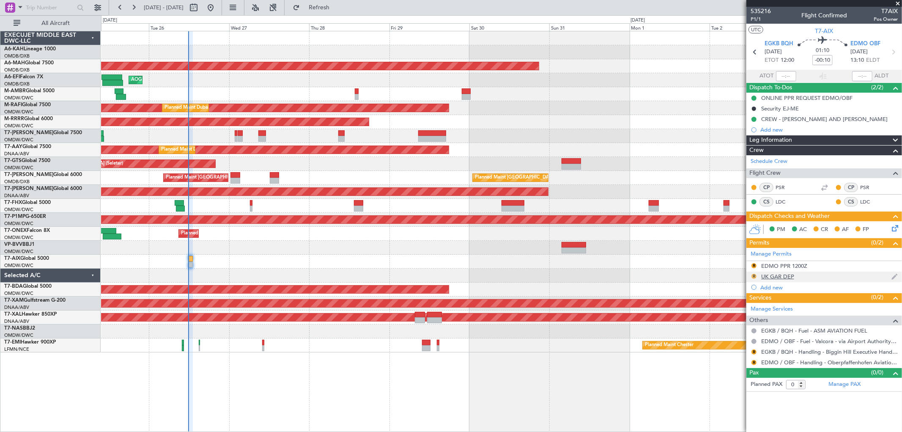
click at [754, 274] on button "R" at bounding box center [754, 276] width 5 height 5
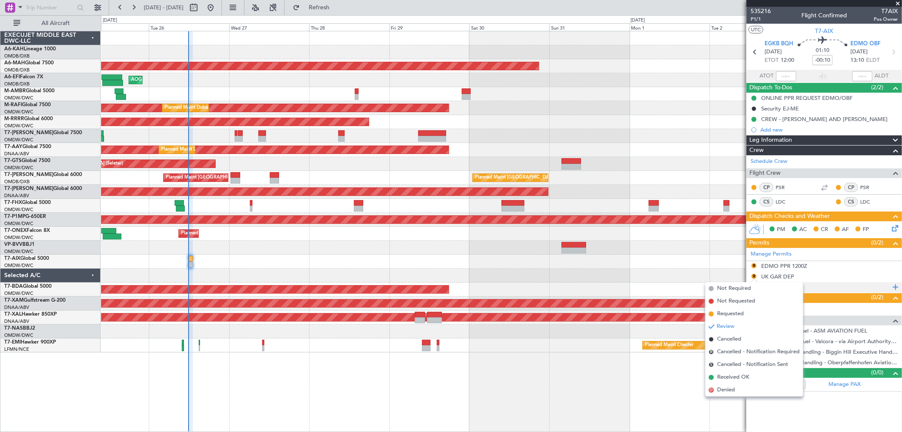
drag, startPoint x: 724, startPoint y: 375, endPoint x: 757, endPoint y: 286, distance: 95.3
click at [724, 374] on span "Received OK" at bounding box center [733, 377] width 32 height 8
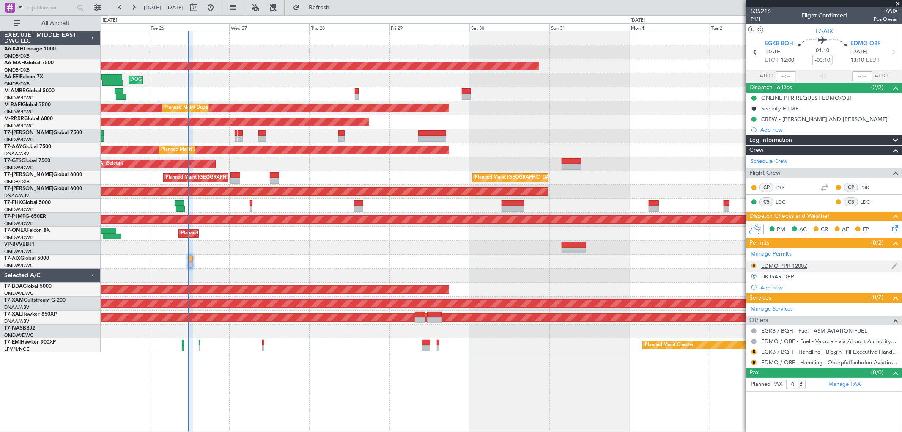
click at [754, 264] on button "R" at bounding box center [754, 265] width 5 height 5
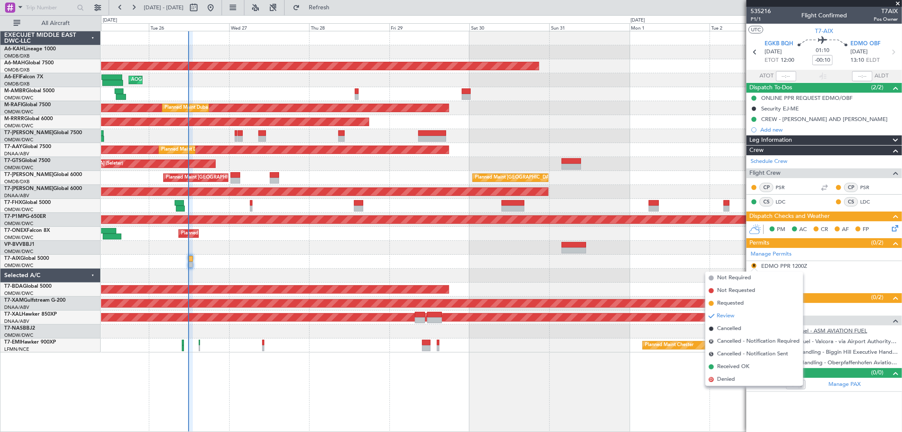
drag, startPoint x: 733, startPoint y: 302, endPoint x: 761, endPoint y: 333, distance: 42.5
click at [733, 301] on span "Requested" at bounding box center [730, 303] width 27 height 8
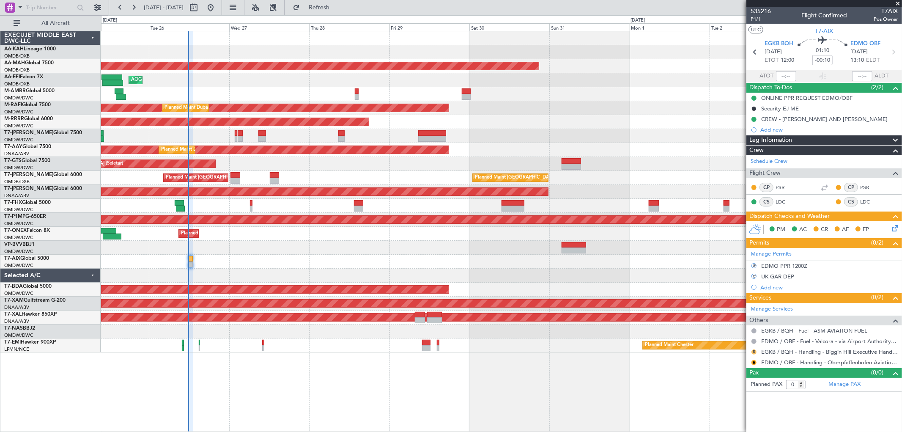
click at [754, 350] on button "R" at bounding box center [754, 351] width 5 height 5
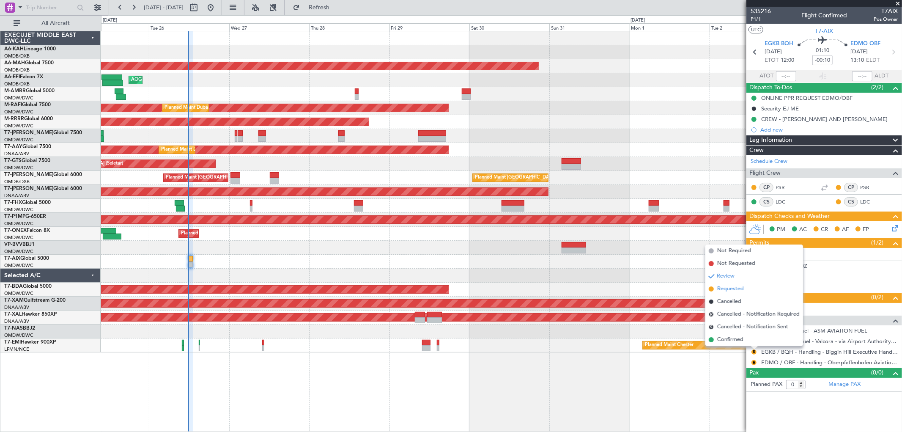
click at [729, 290] on span "Requested" at bounding box center [730, 289] width 27 height 8
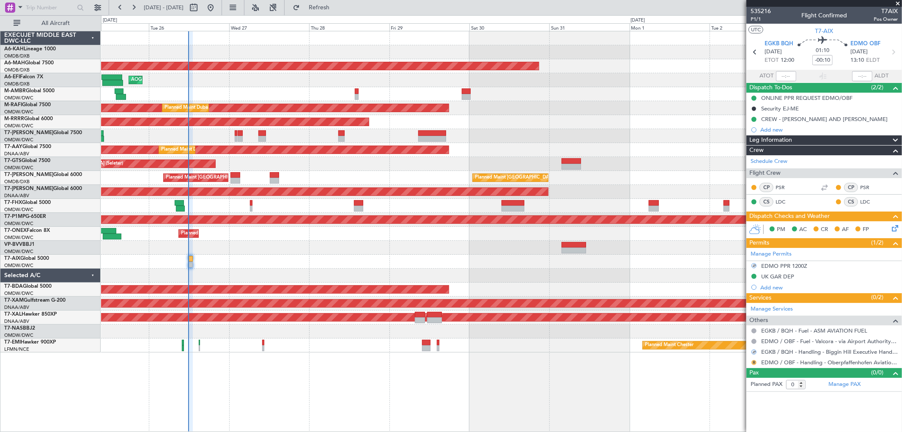
drag, startPoint x: 758, startPoint y: 358, endPoint x: 754, endPoint y: 362, distance: 5.4
click at [755, 360] on div "R EDMO / OBF - Handling - Oberpfaffenhofen Aviation Service GmbH" at bounding box center [825, 362] width 156 height 11
click at [752, 362] on button "R" at bounding box center [754, 362] width 5 height 5
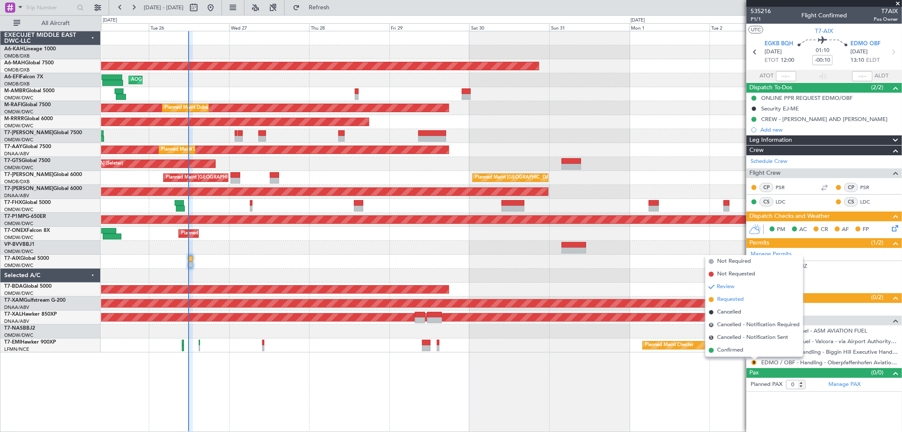
click at [731, 302] on span "Requested" at bounding box center [730, 299] width 27 height 8
